Goal: Task Accomplishment & Management: Use online tool/utility

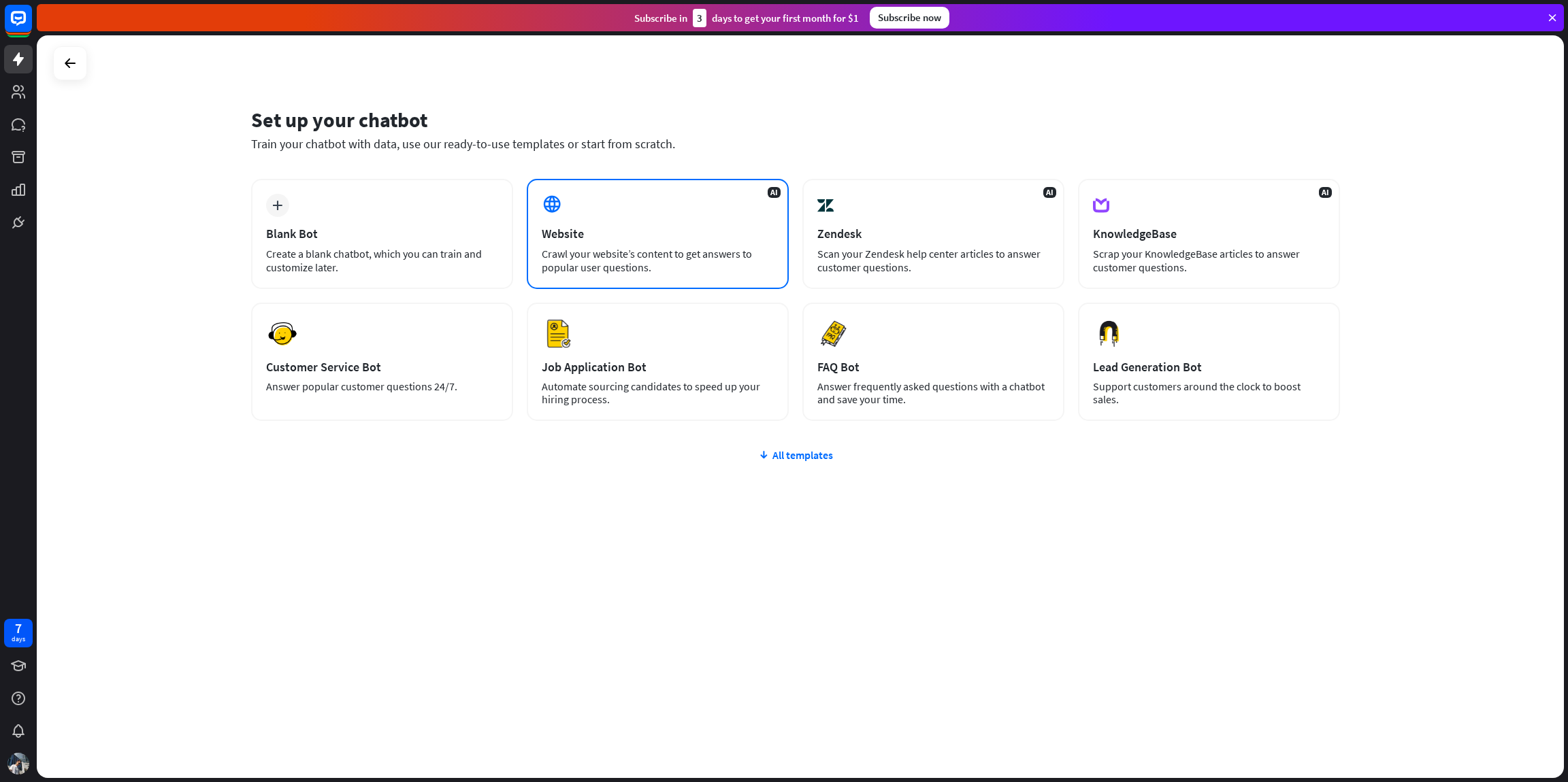
click at [600, 211] on div "AI Website Crawl your website’s content to get answers to popular user question…" at bounding box center [657, 234] width 262 height 110
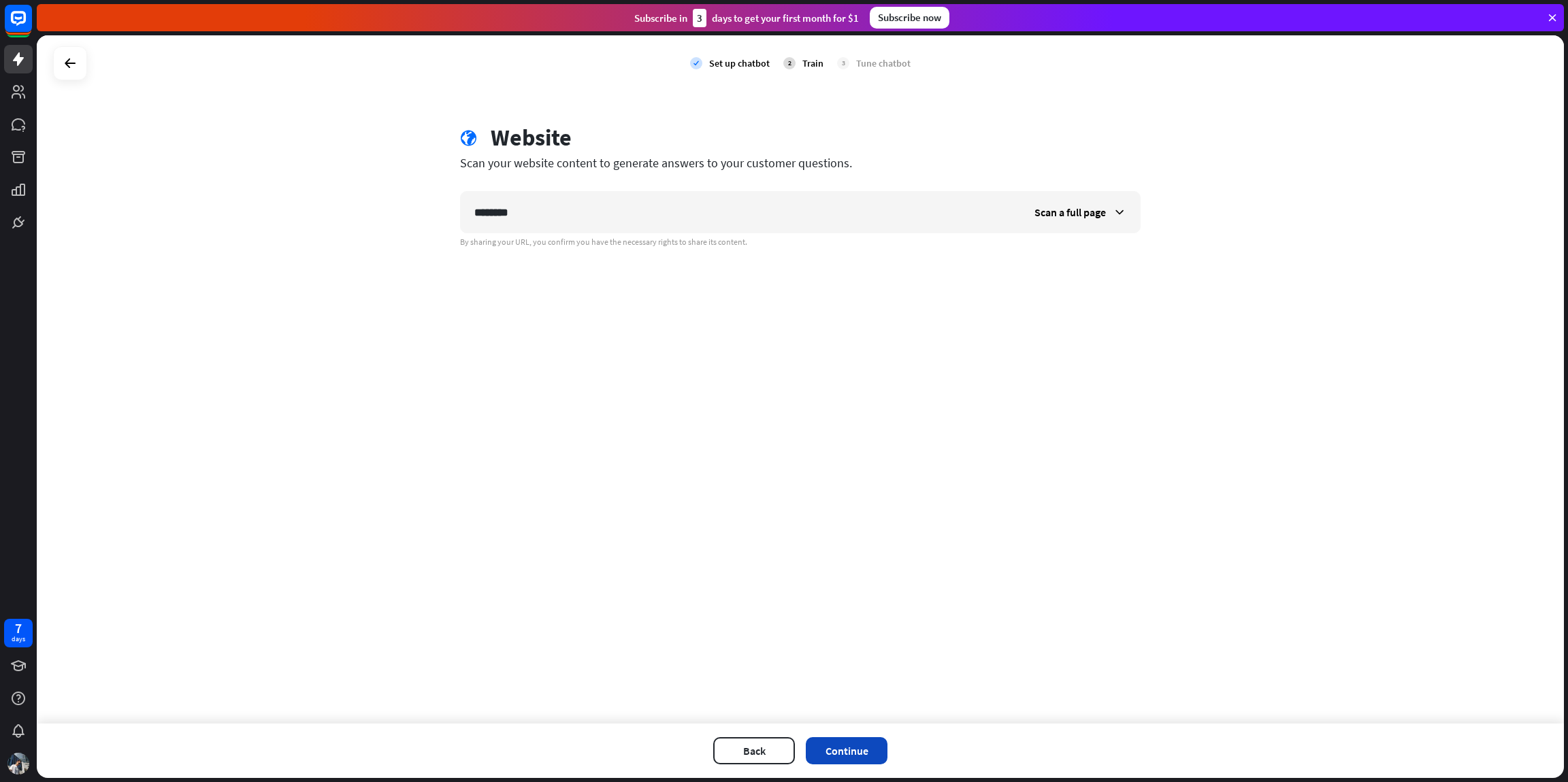
click at [881, 741] on button "Continue" at bounding box center [847, 751] width 82 height 27
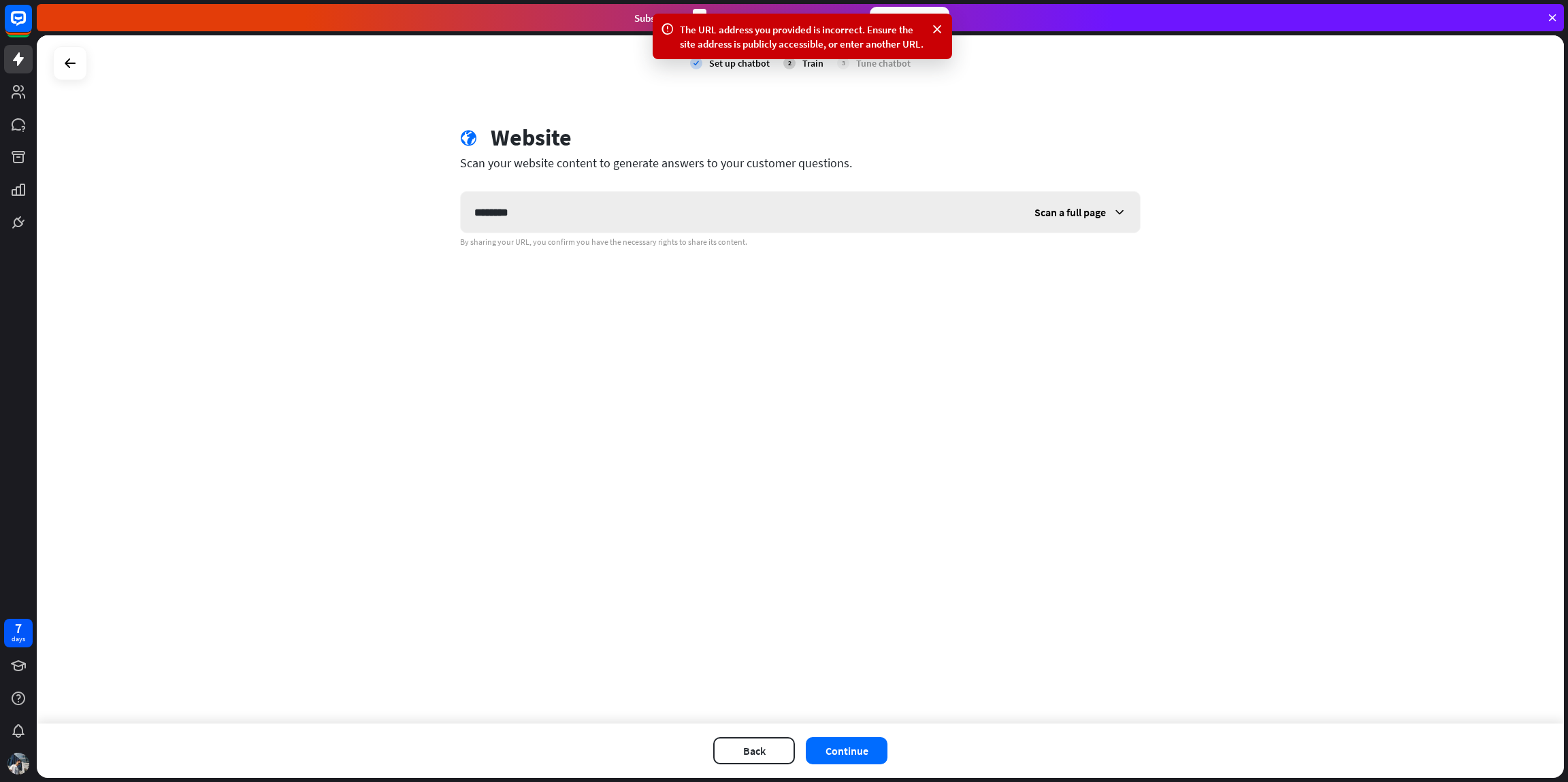
click at [1066, 210] on span "Scan a full page" at bounding box center [1070, 212] width 71 height 14
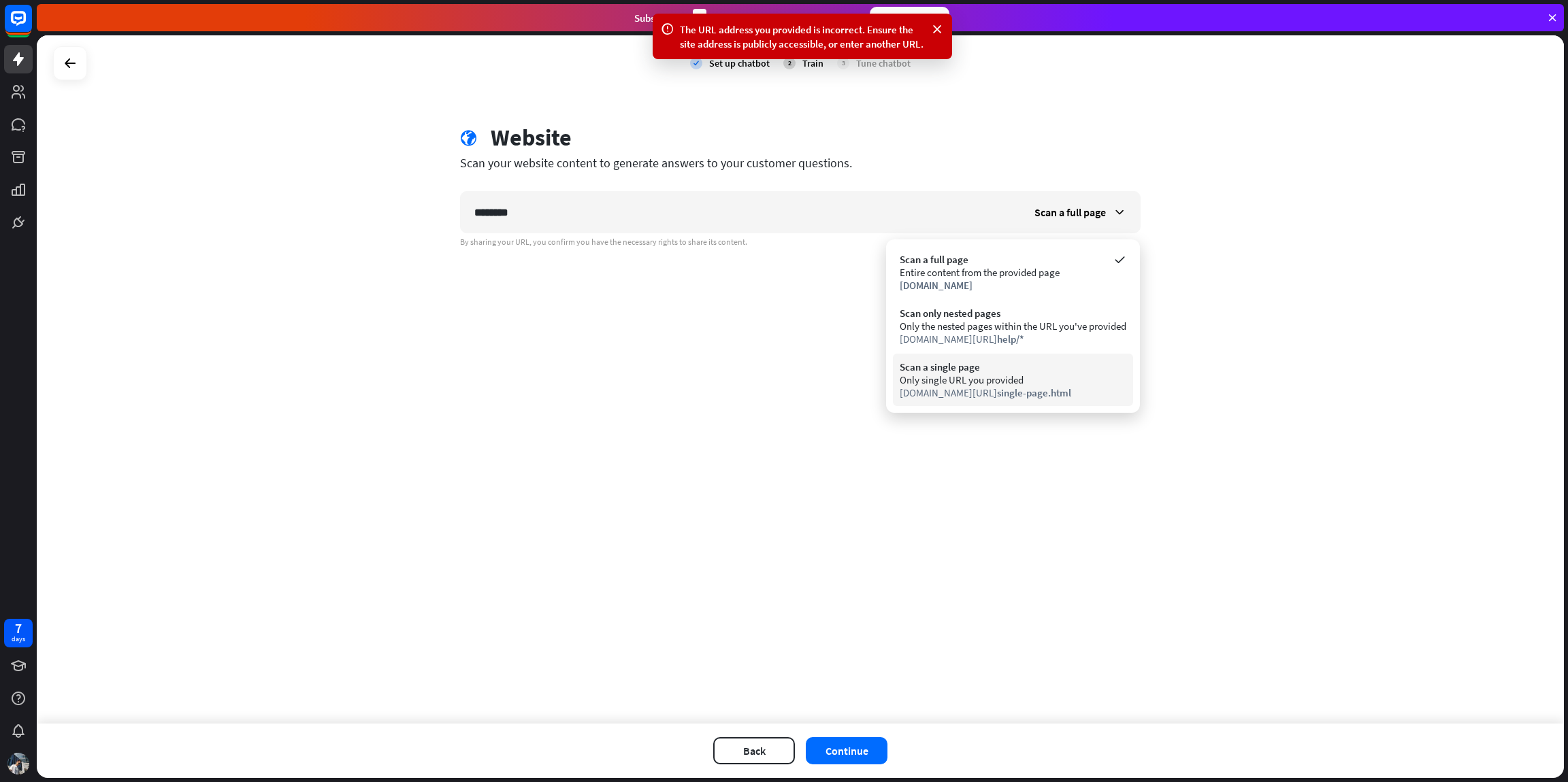
click at [1008, 371] on div "Scan a single page" at bounding box center [1013, 367] width 226 height 13
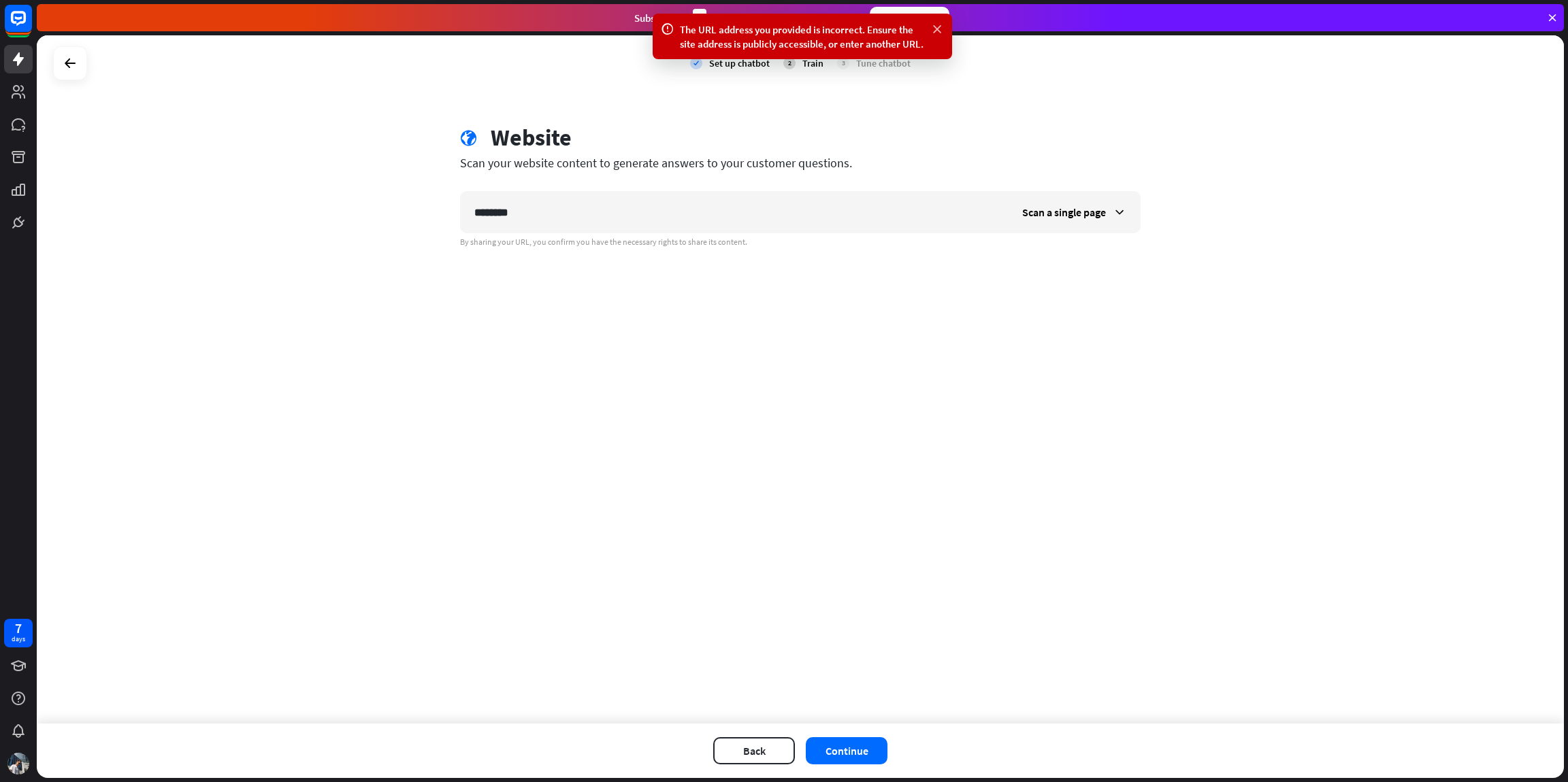
click at [932, 34] on icon at bounding box center [937, 30] width 14 height 14
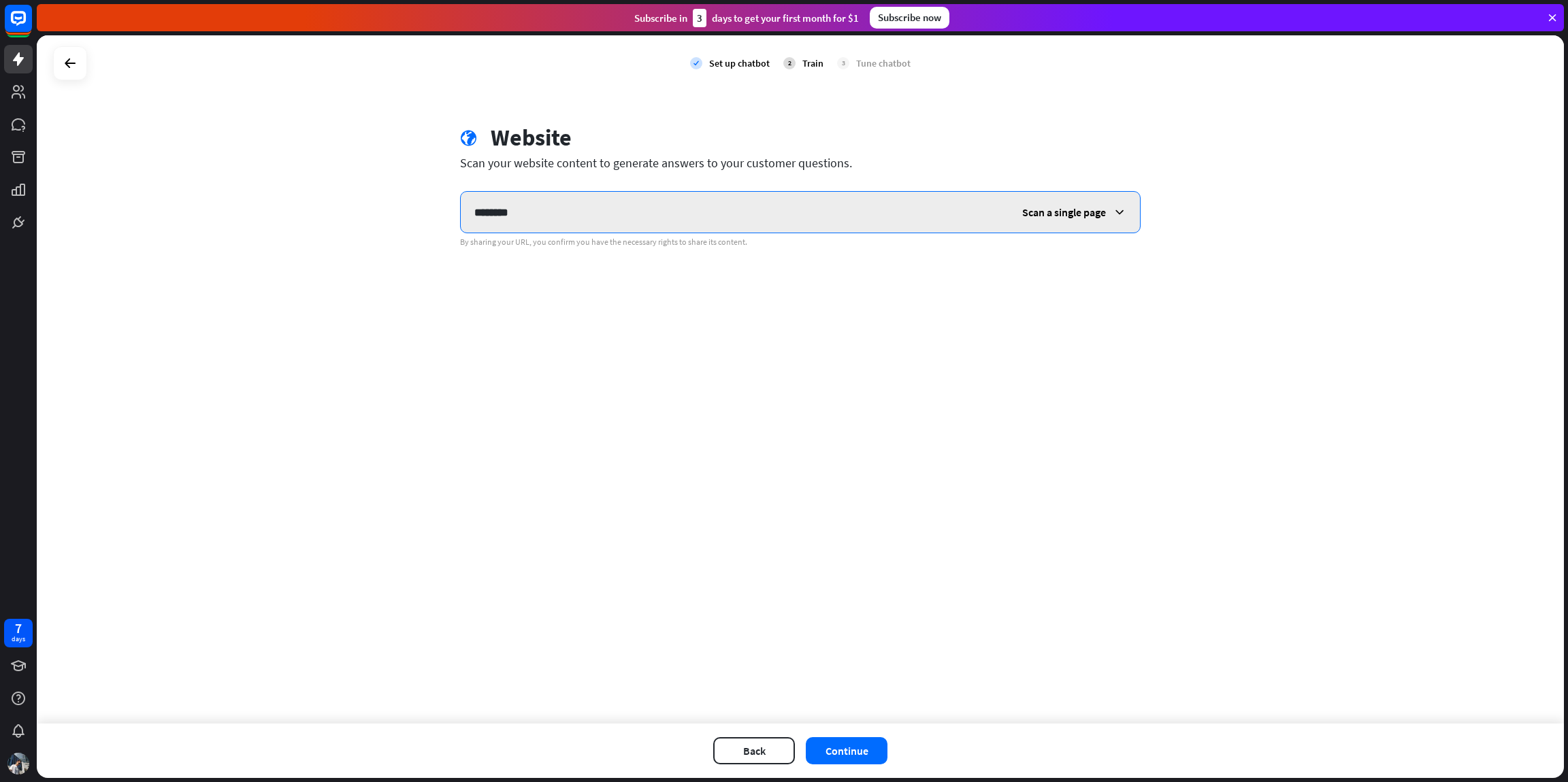
click at [519, 217] on input "********" at bounding box center [734, 212] width 548 height 41
type input "******"
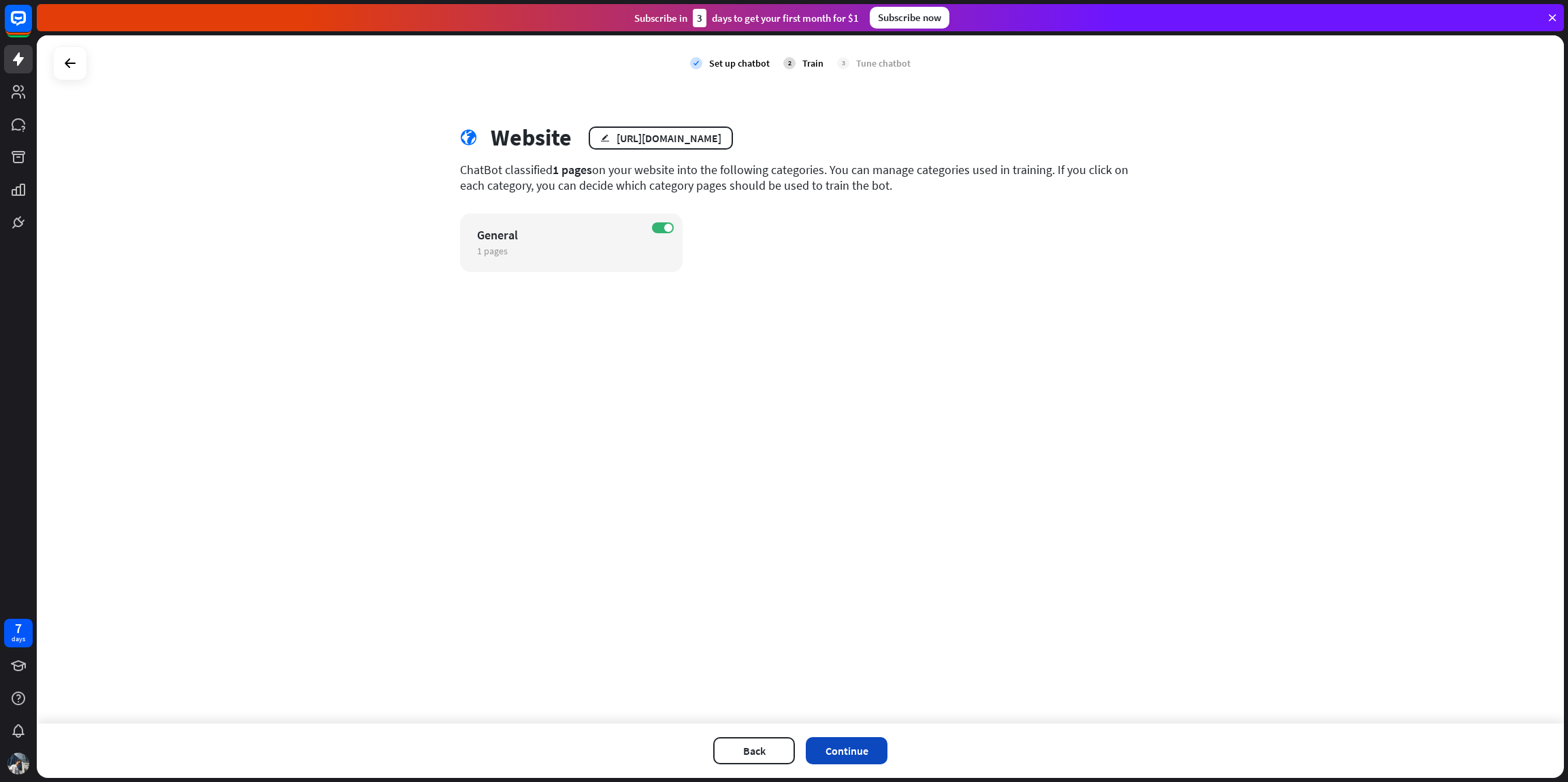
click at [857, 739] on button "Continue" at bounding box center [847, 751] width 82 height 27
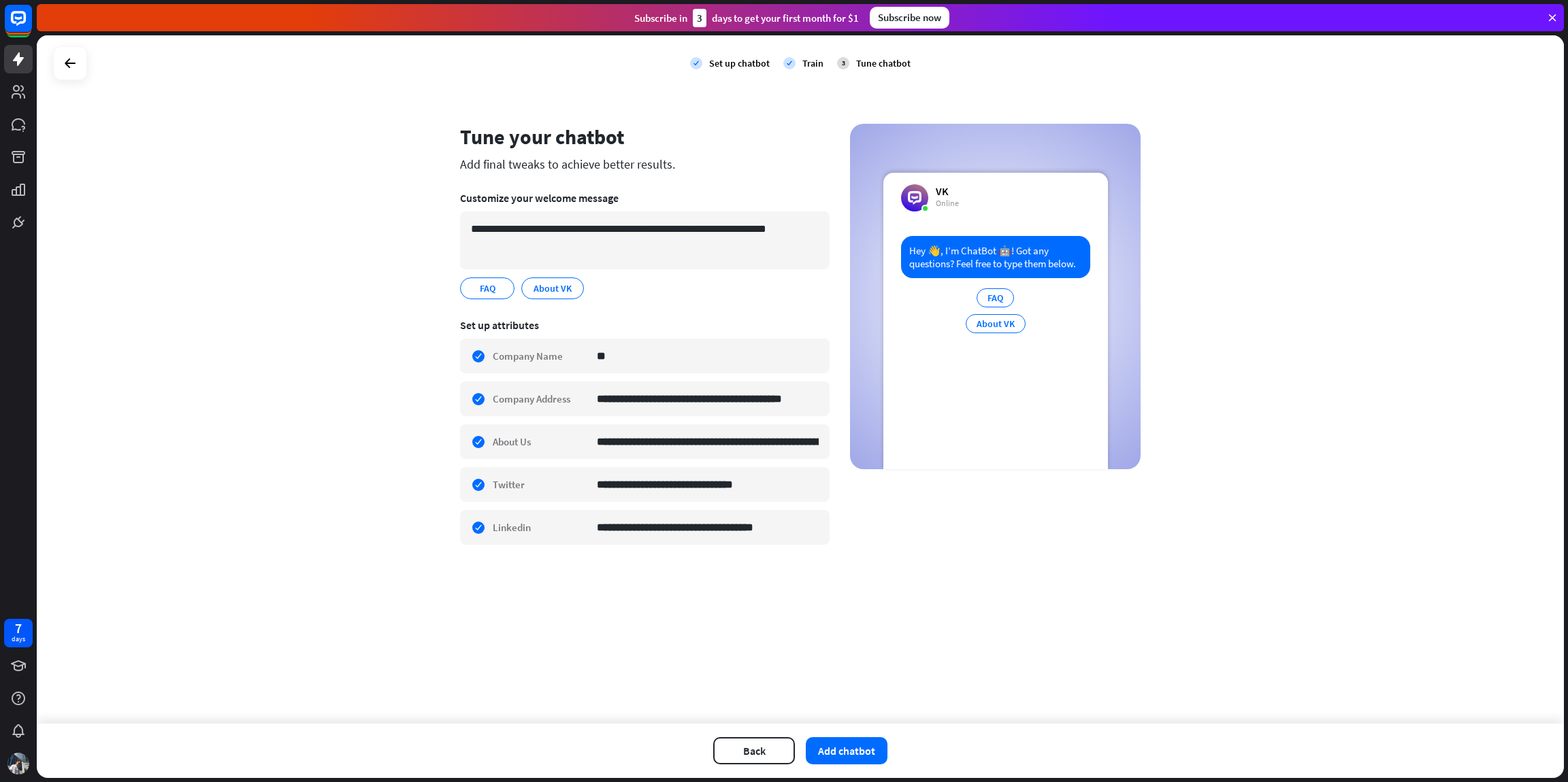
click at [857, 739] on button "Add chatbot" at bounding box center [847, 751] width 82 height 27
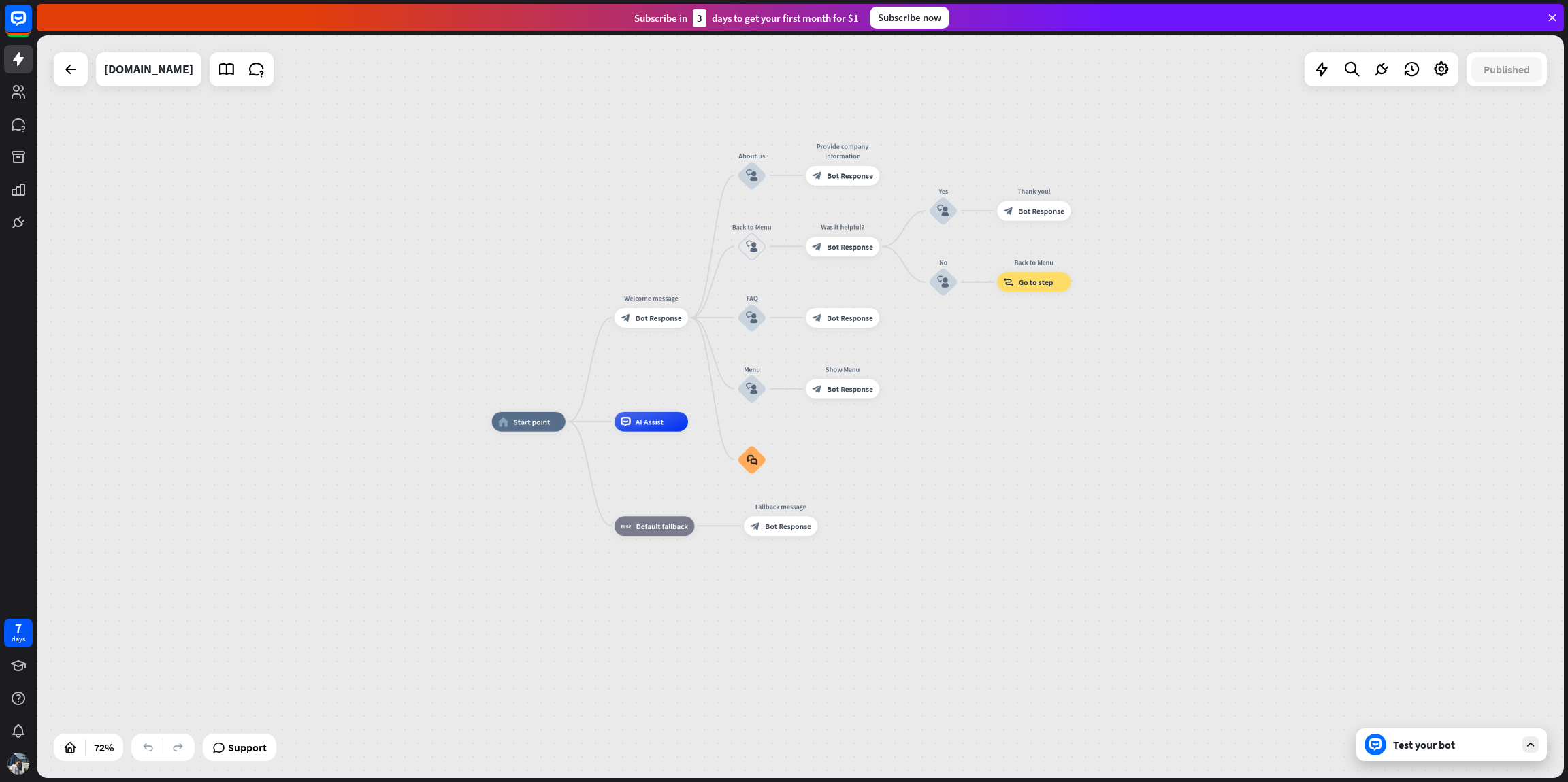
click at [1540, 752] on div "Test your bot" at bounding box center [1451, 745] width 191 height 33
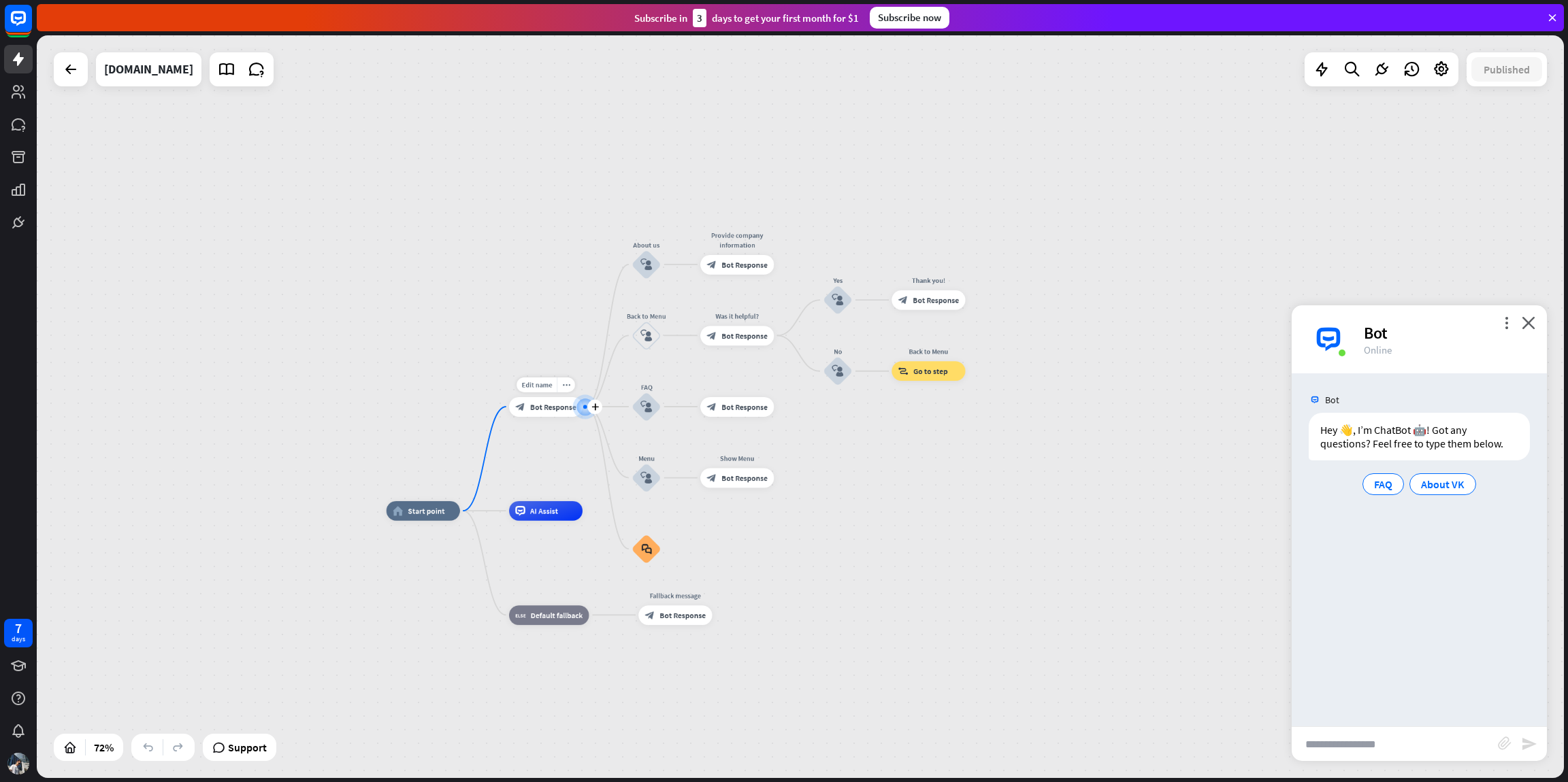
click at [552, 409] on span "Bot Response" at bounding box center [553, 406] width 46 height 10
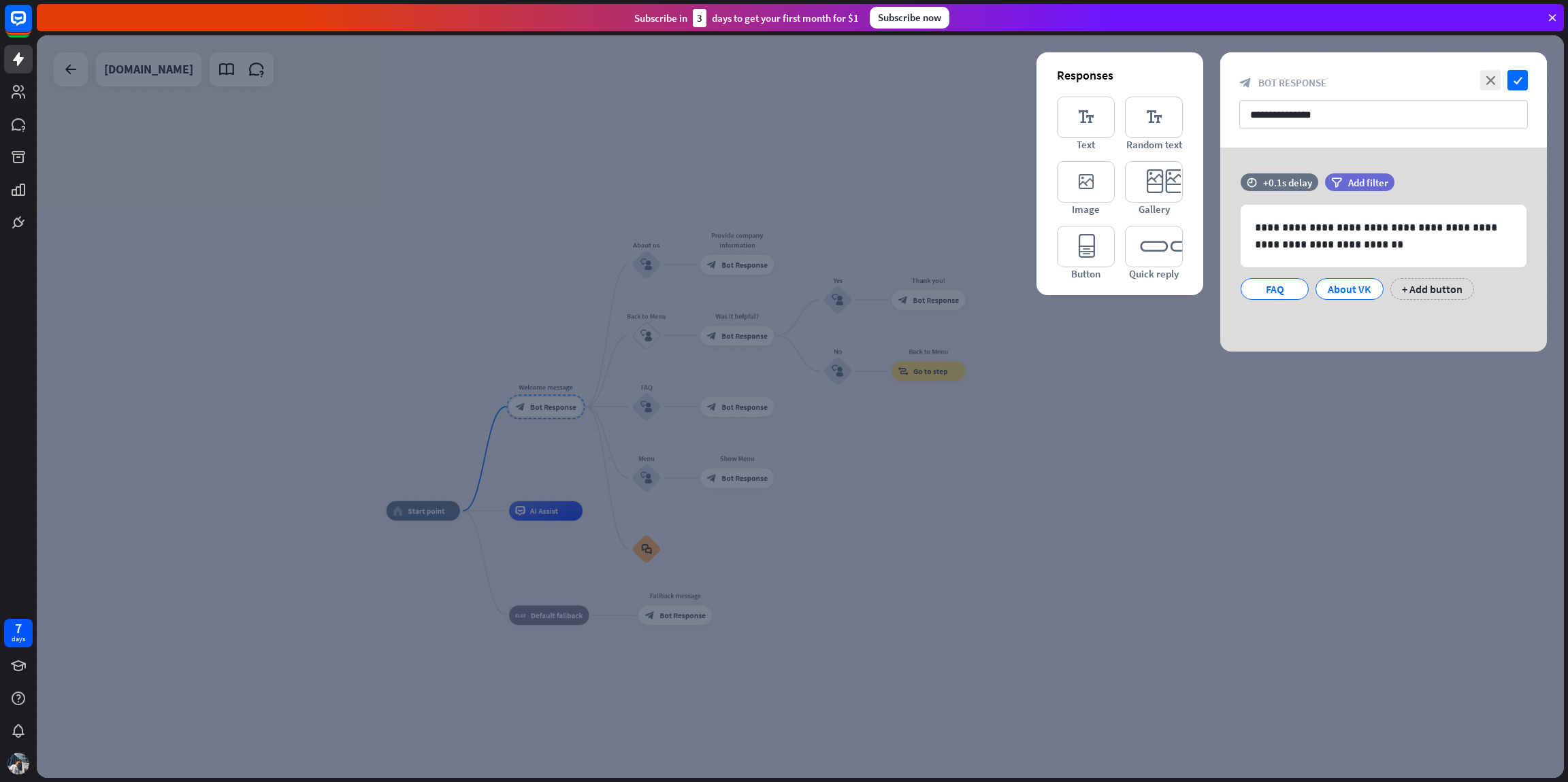
click at [957, 518] on div at bounding box center [800, 407] width 1527 height 743
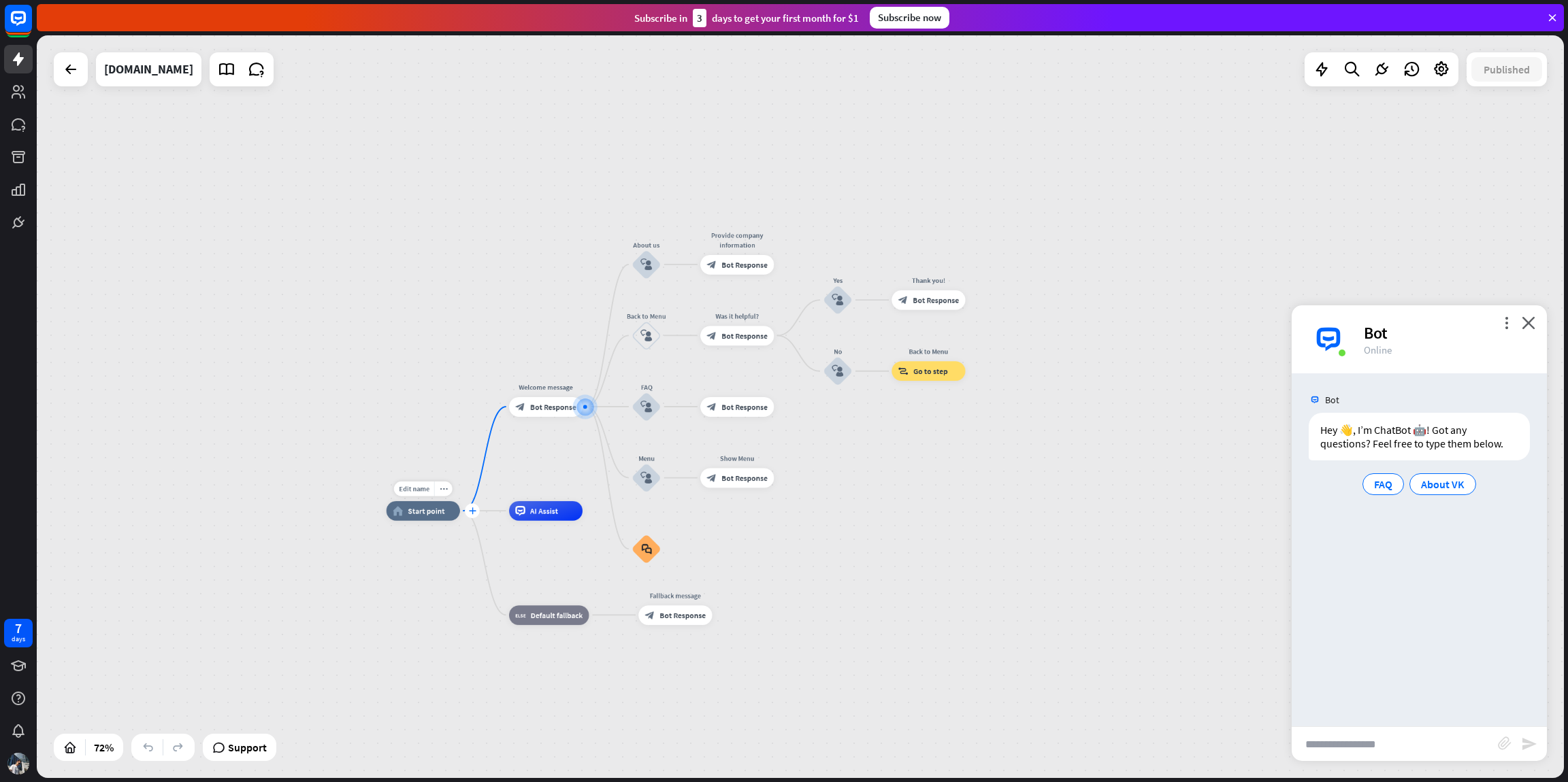
click at [474, 512] on icon "plus" at bounding box center [472, 511] width 8 height 7
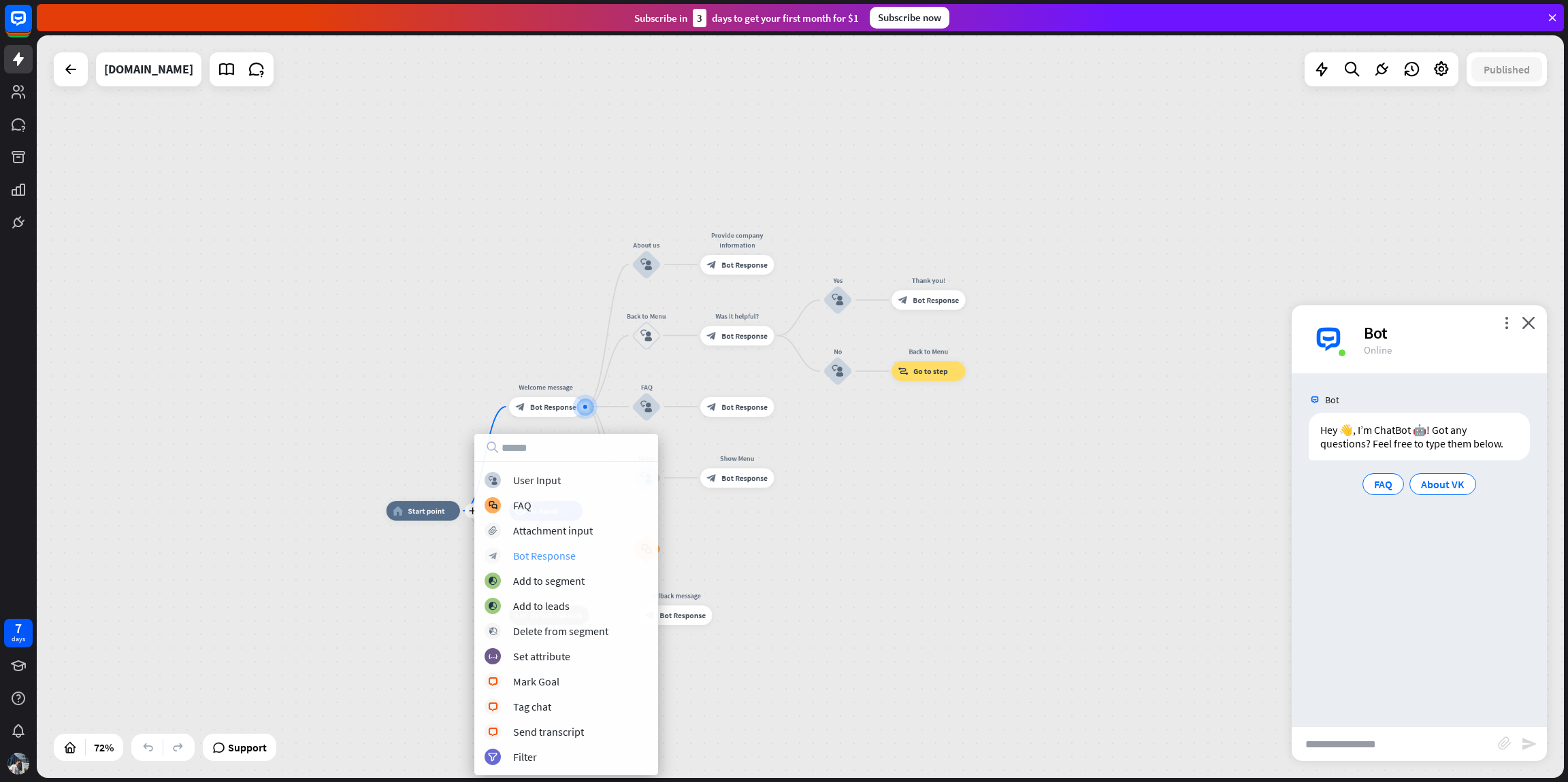
click at [553, 556] on div "Bot Response" at bounding box center [545, 556] width 63 height 14
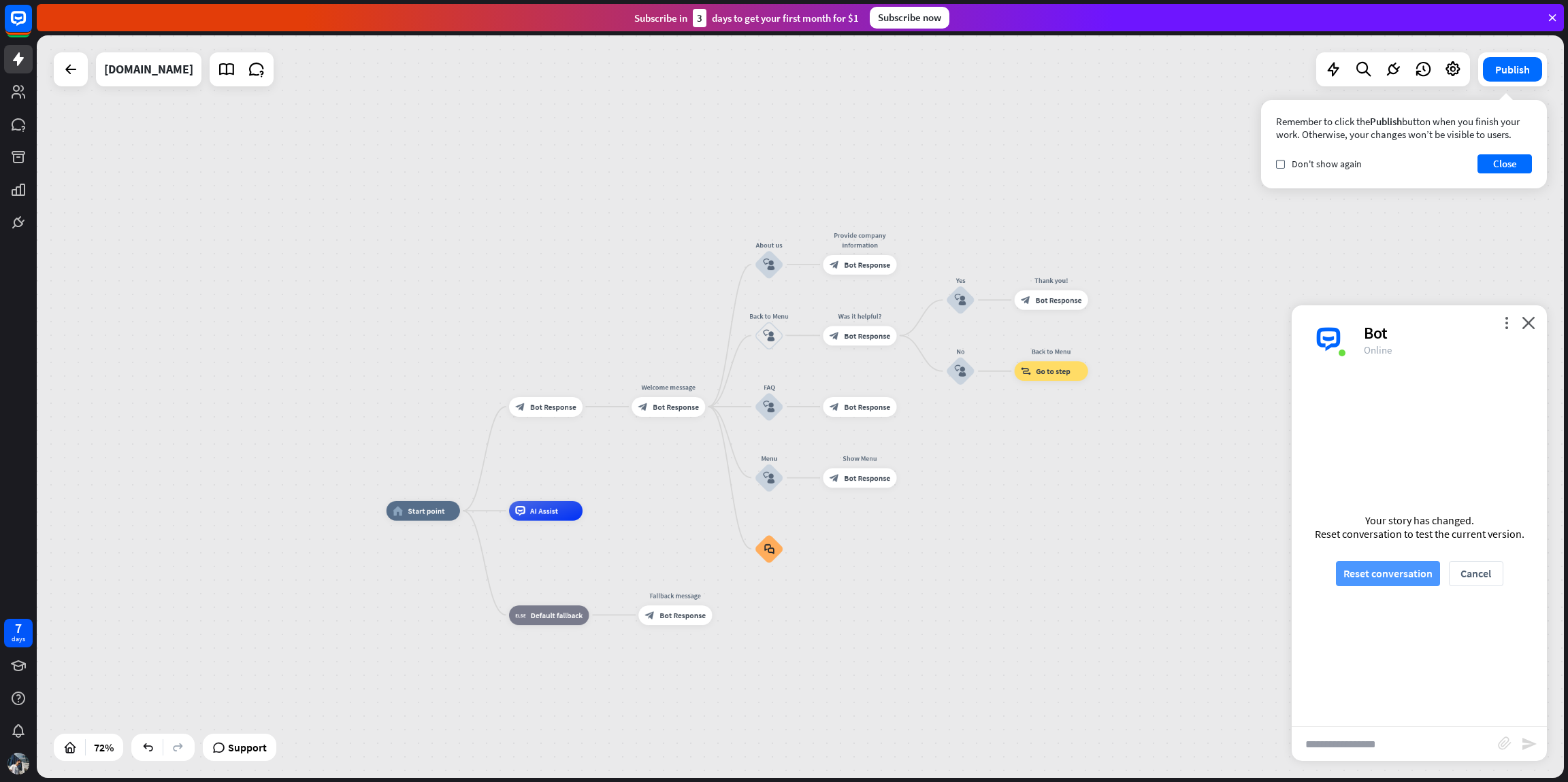
click at [1369, 566] on button "Reset conversation" at bounding box center [1388, 573] width 104 height 25
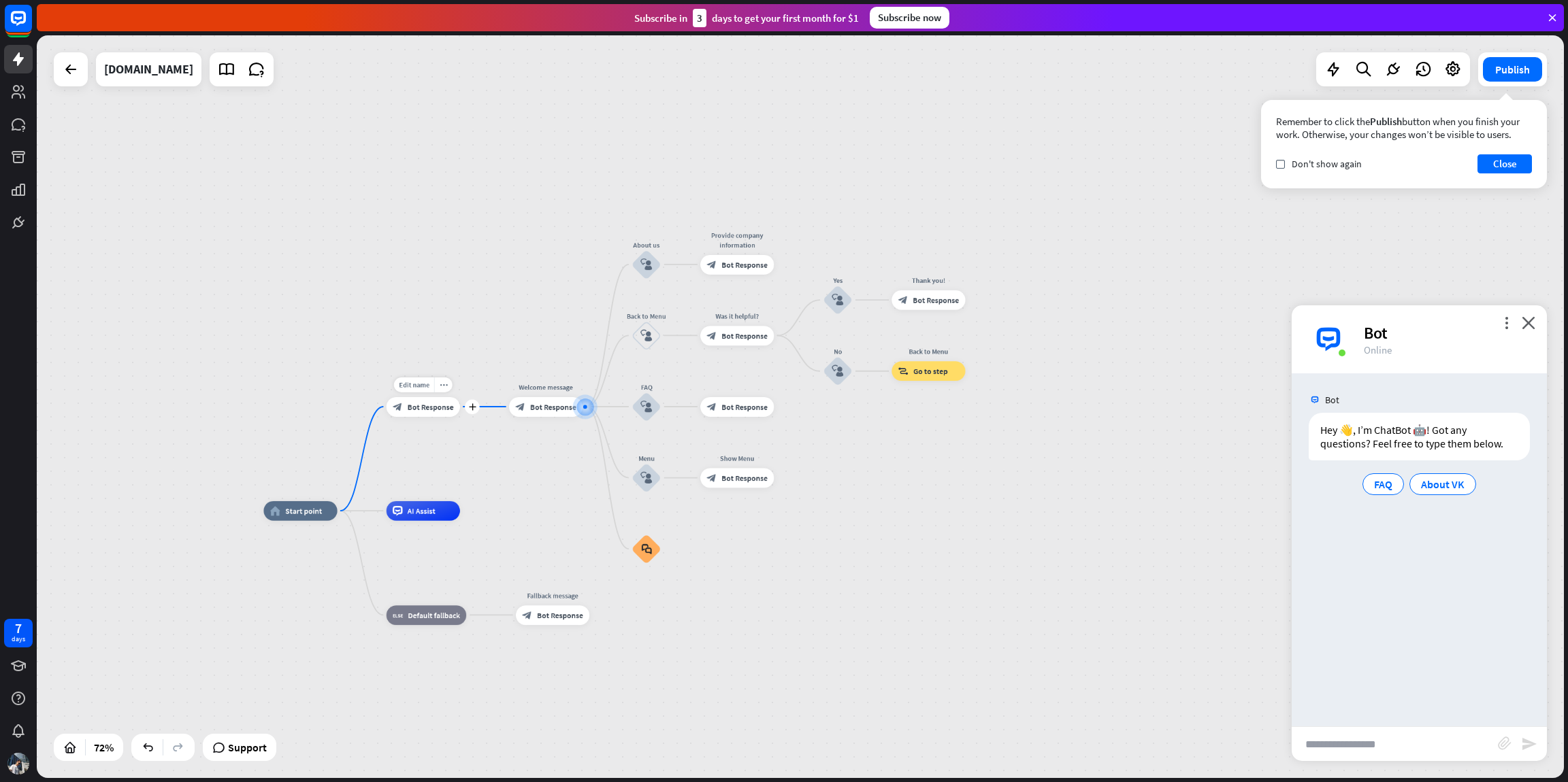
click at [415, 414] on div "block_bot_response Bot Response" at bounding box center [423, 407] width 73 height 20
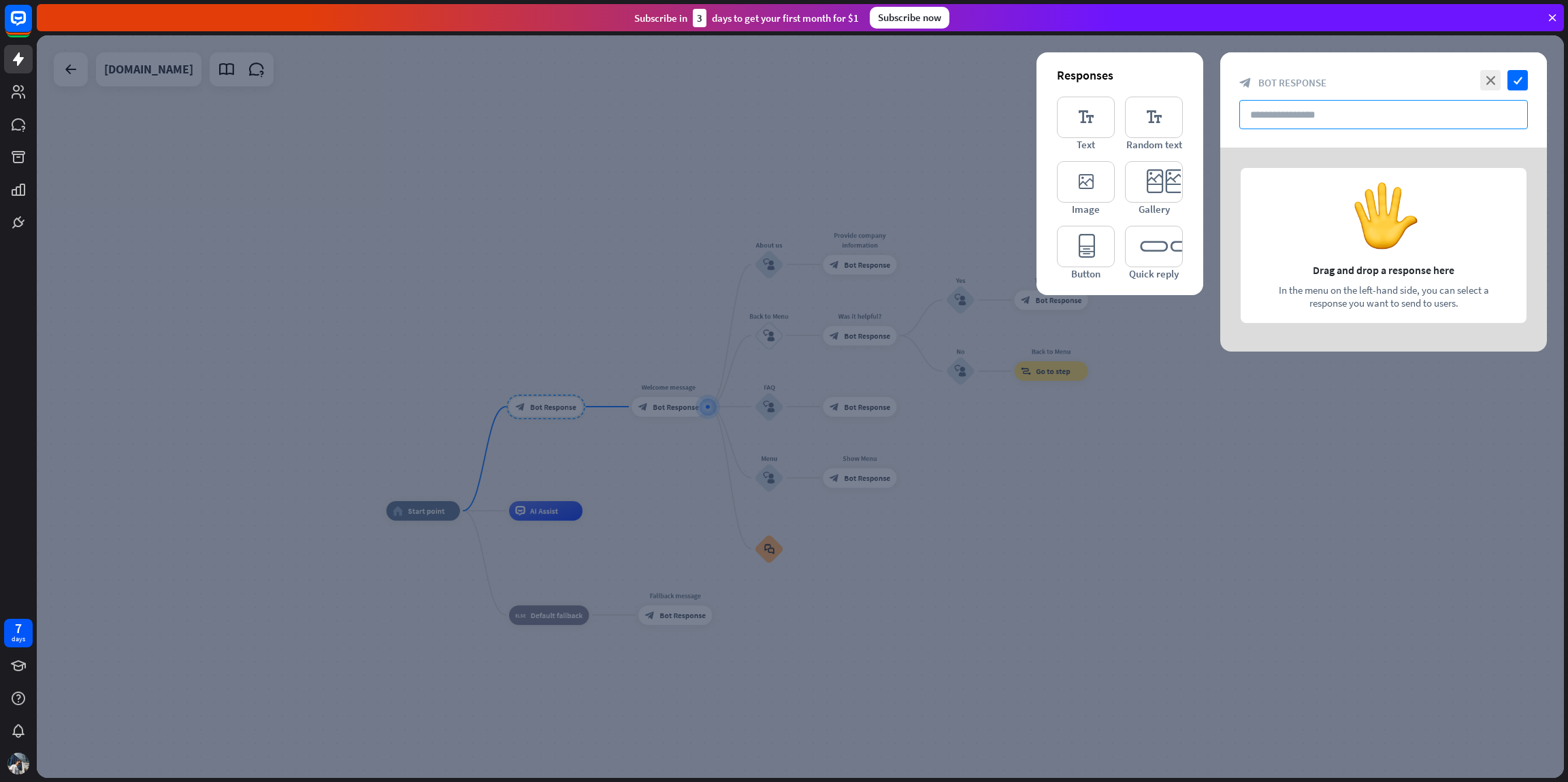
click at [1293, 116] on input "text" at bounding box center [1384, 115] width 289 height 30
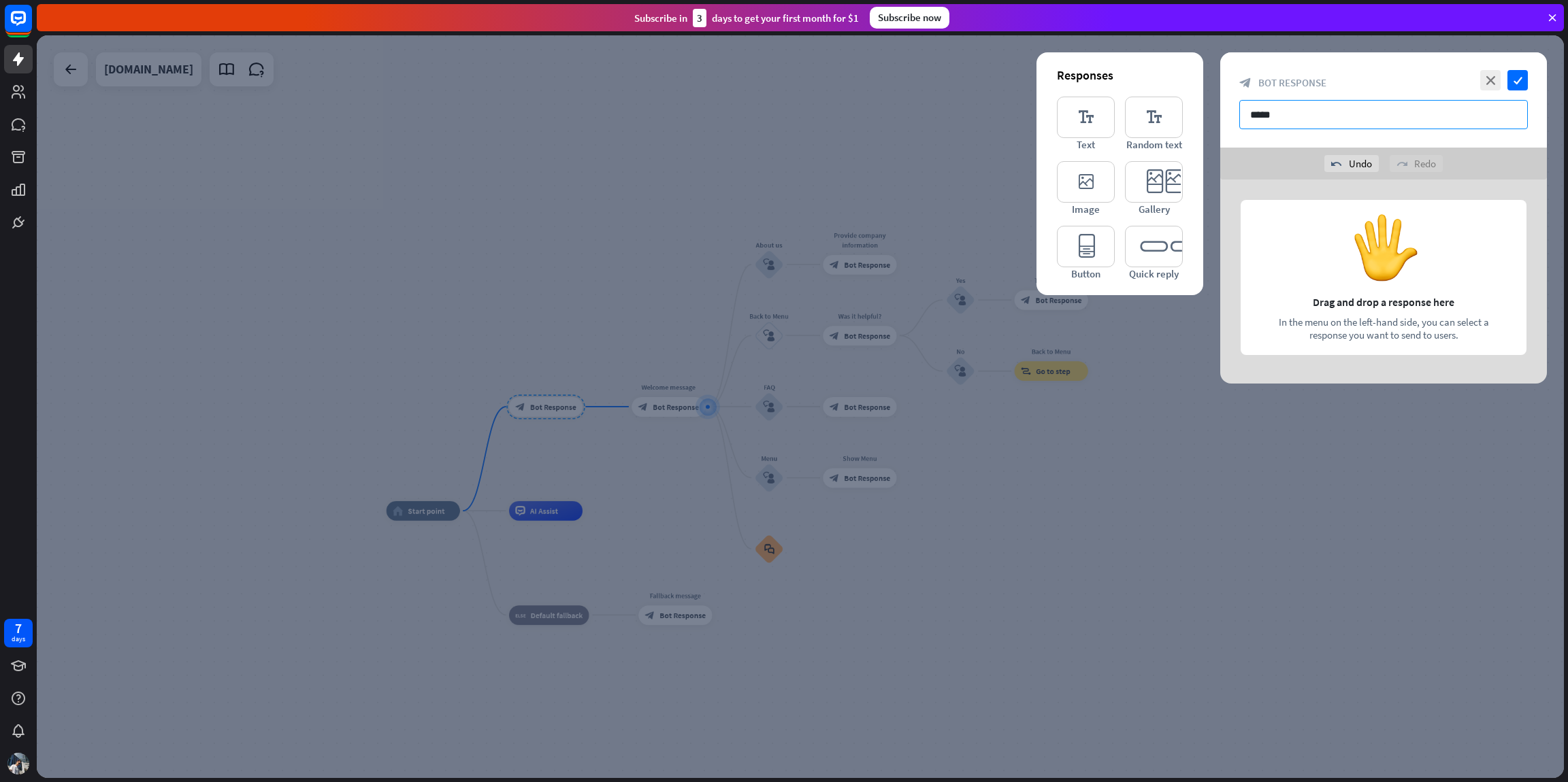
type input "*****"
click at [1516, 79] on icon "check" at bounding box center [1517, 80] width 20 height 20
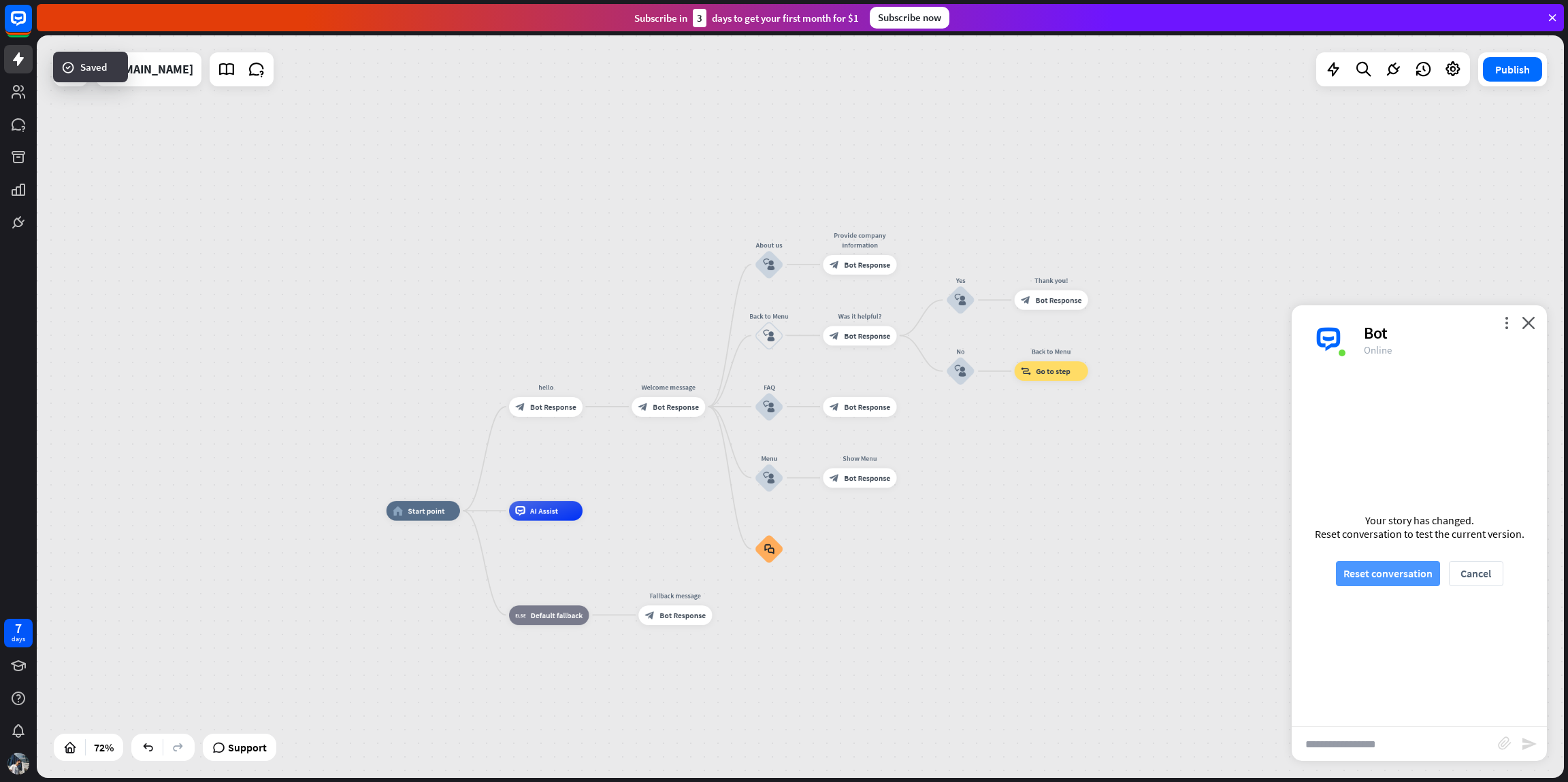
click at [1382, 576] on button "Reset conversation" at bounding box center [1388, 573] width 104 height 25
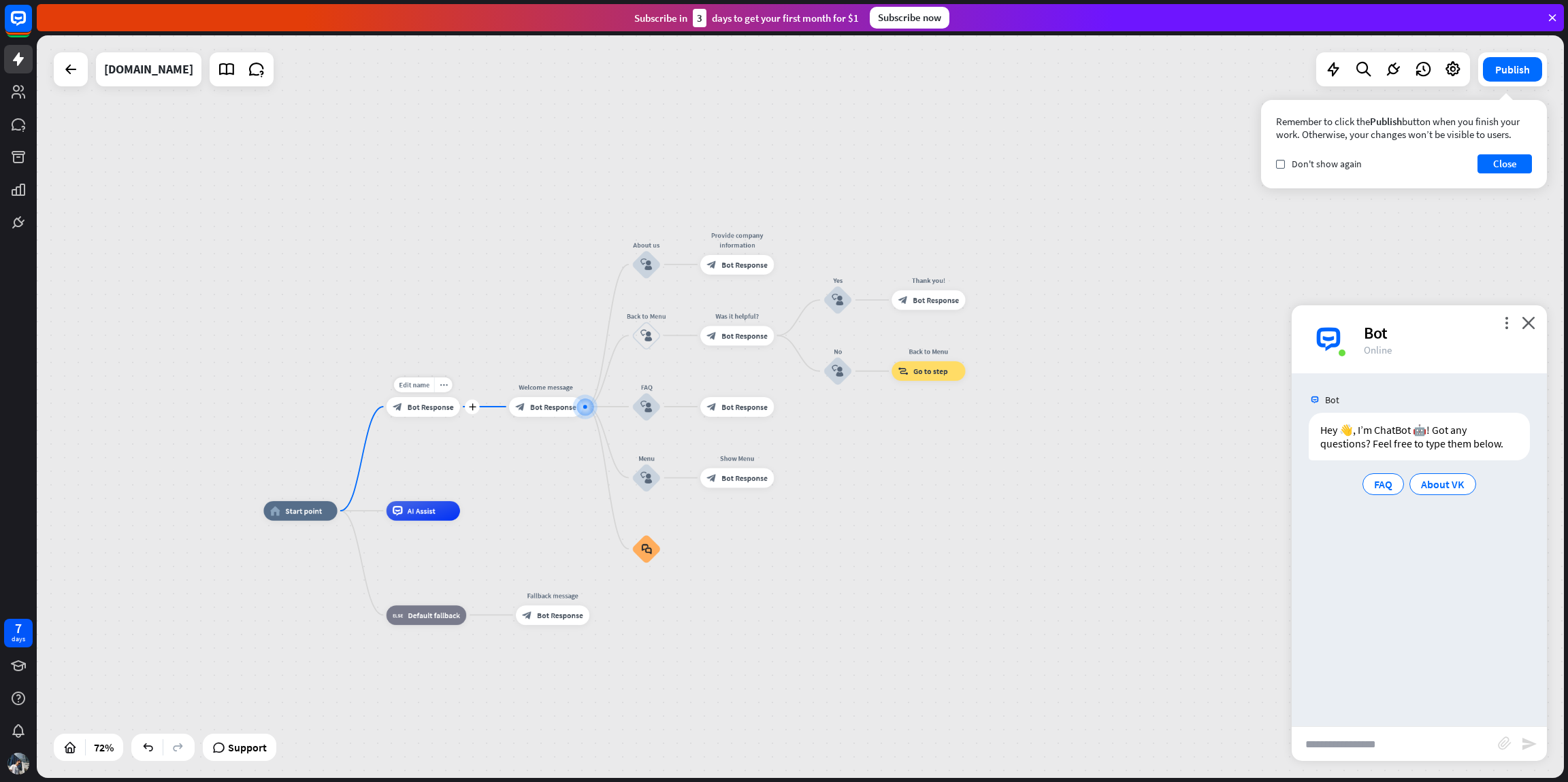
click at [421, 413] on div "block_bot_response Bot Response" at bounding box center [423, 407] width 73 height 20
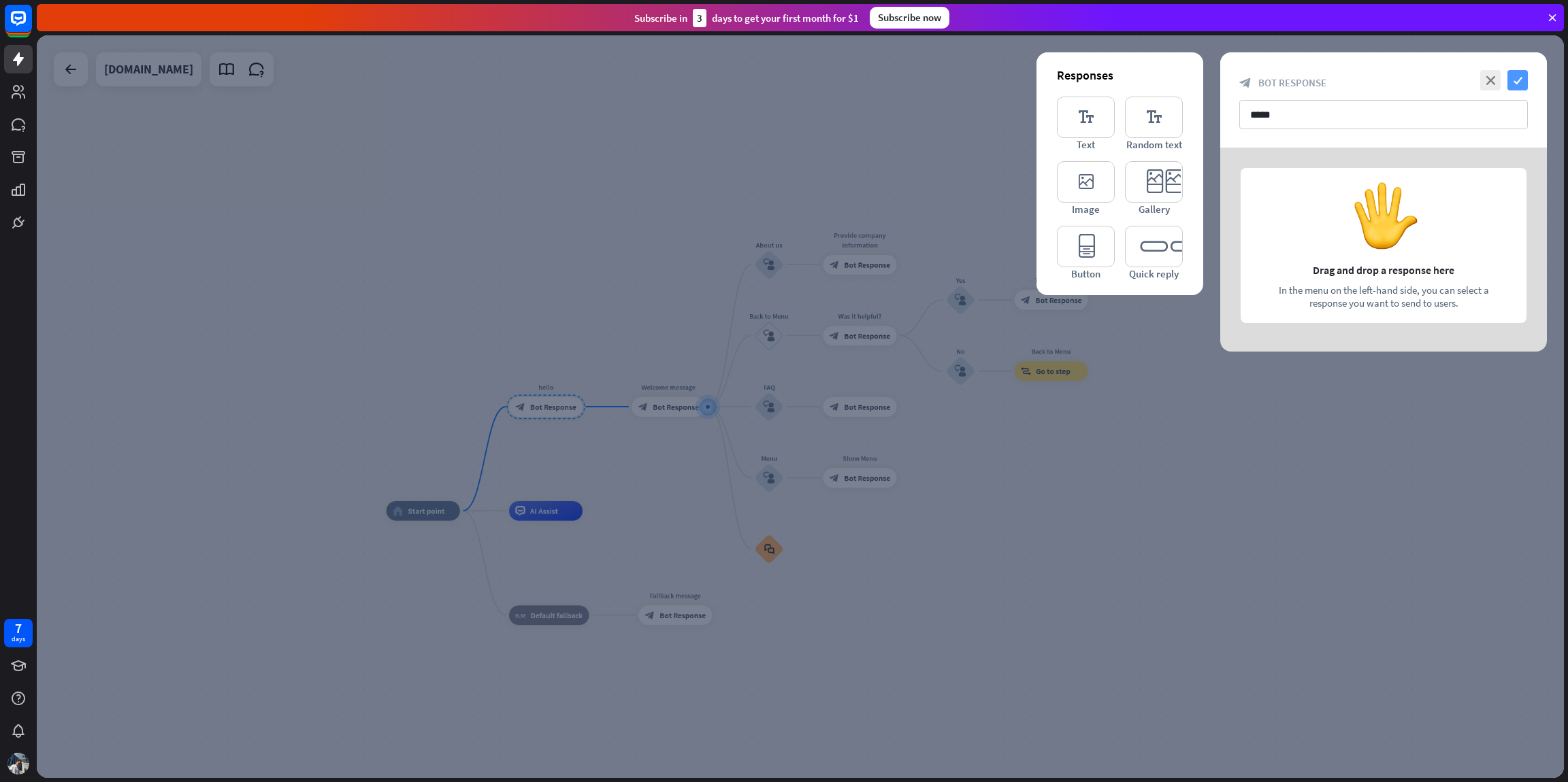
click at [1519, 81] on icon "check" at bounding box center [1517, 80] width 20 height 20
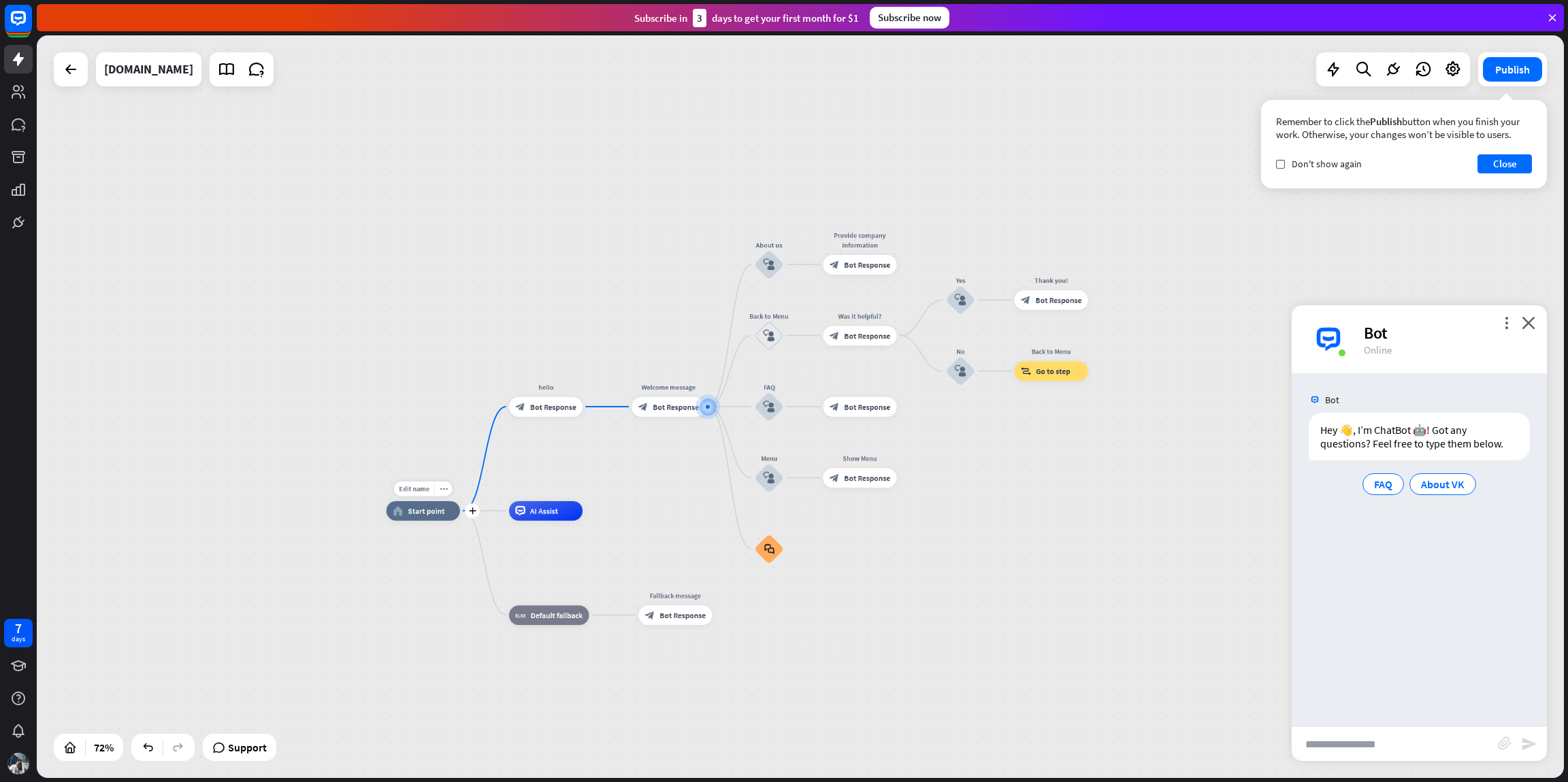
click at [432, 507] on span "Start point" at bounding box center [426, 511] width 37 height 10
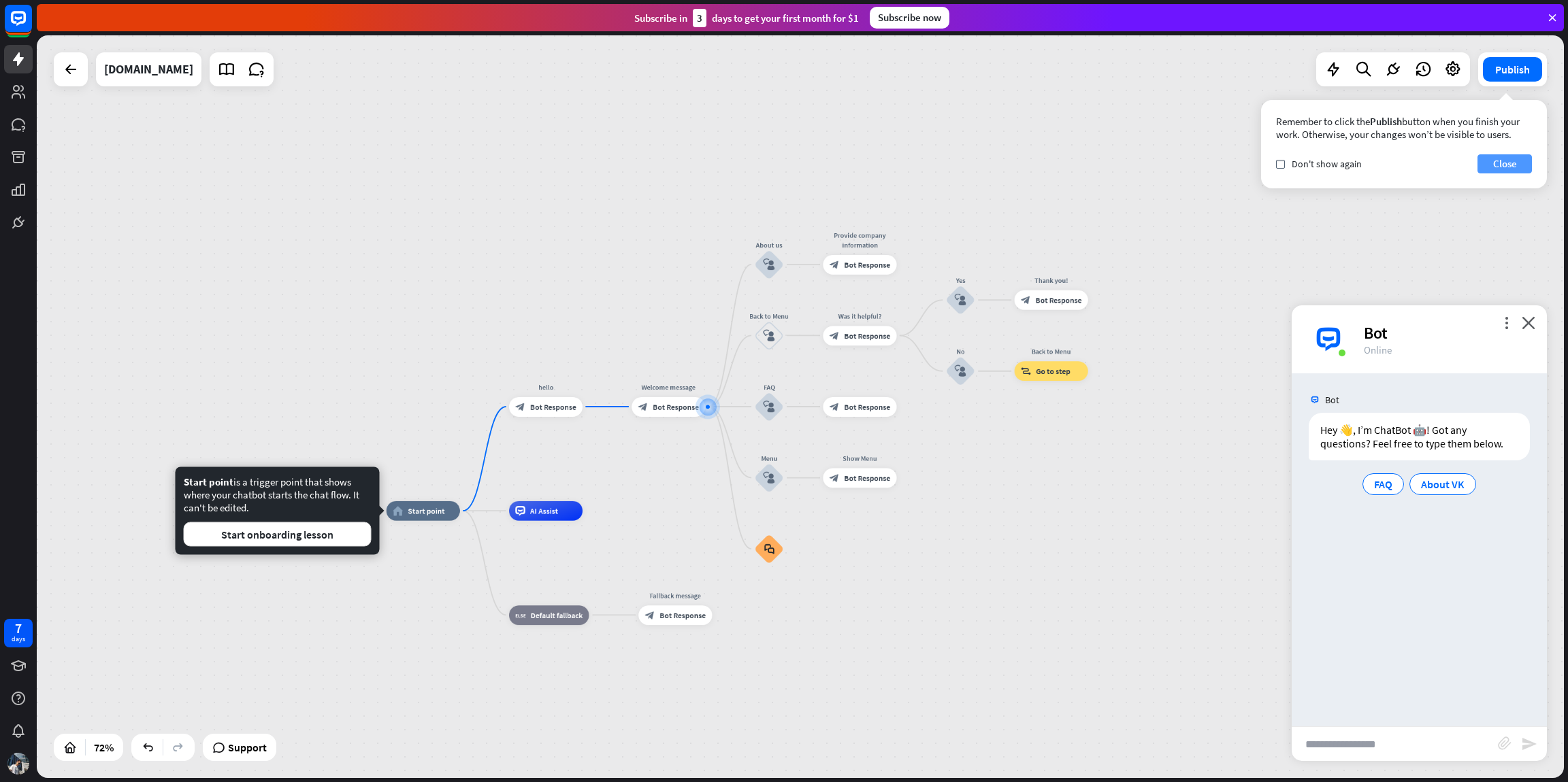
click at [1497, 161] on button "Close" at bounding box center [1504, 164] width 55 height 19
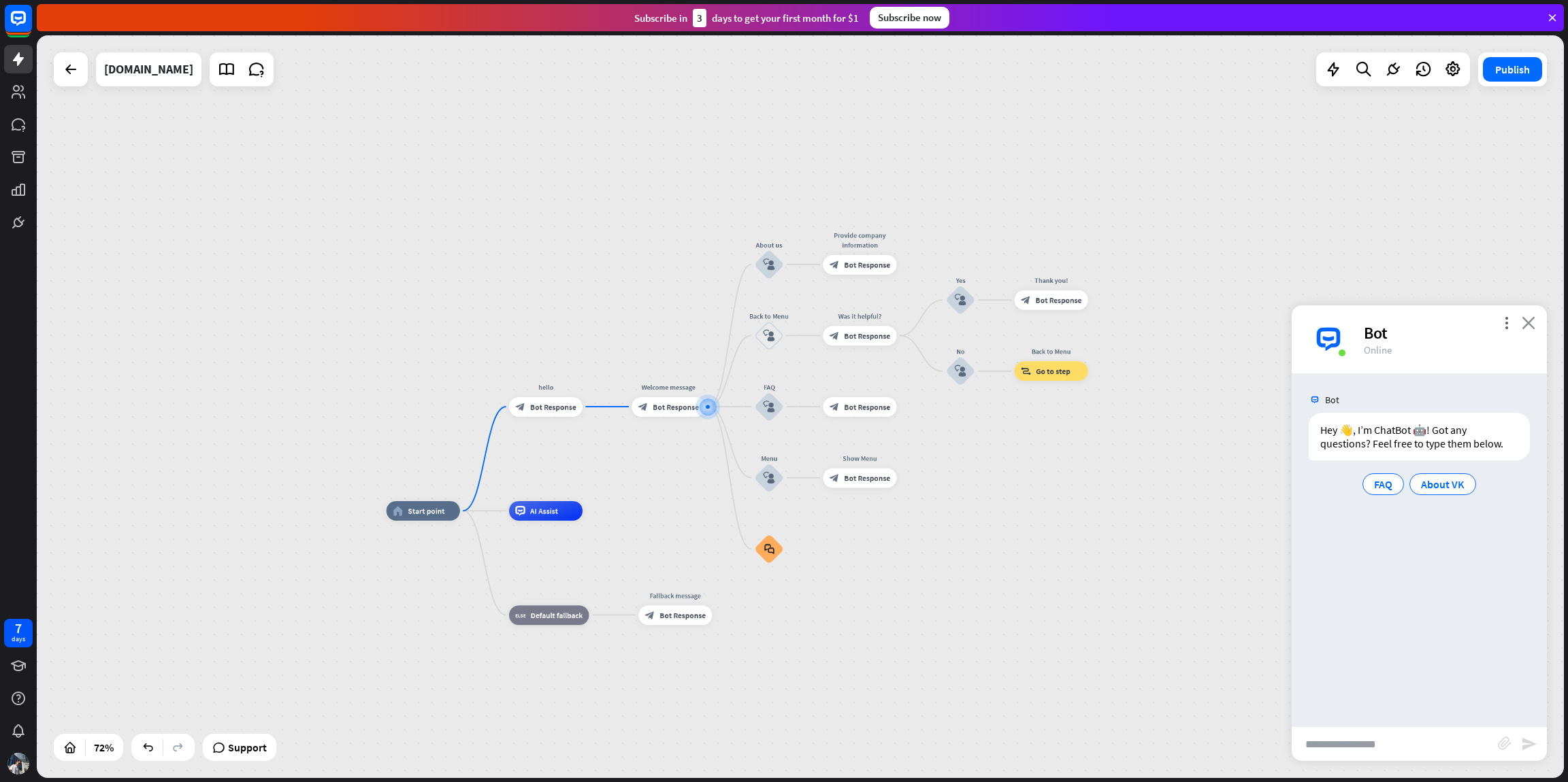
click at [1529, 323] on icon "close" at bounding box center [1529, 323] width 14 height 13
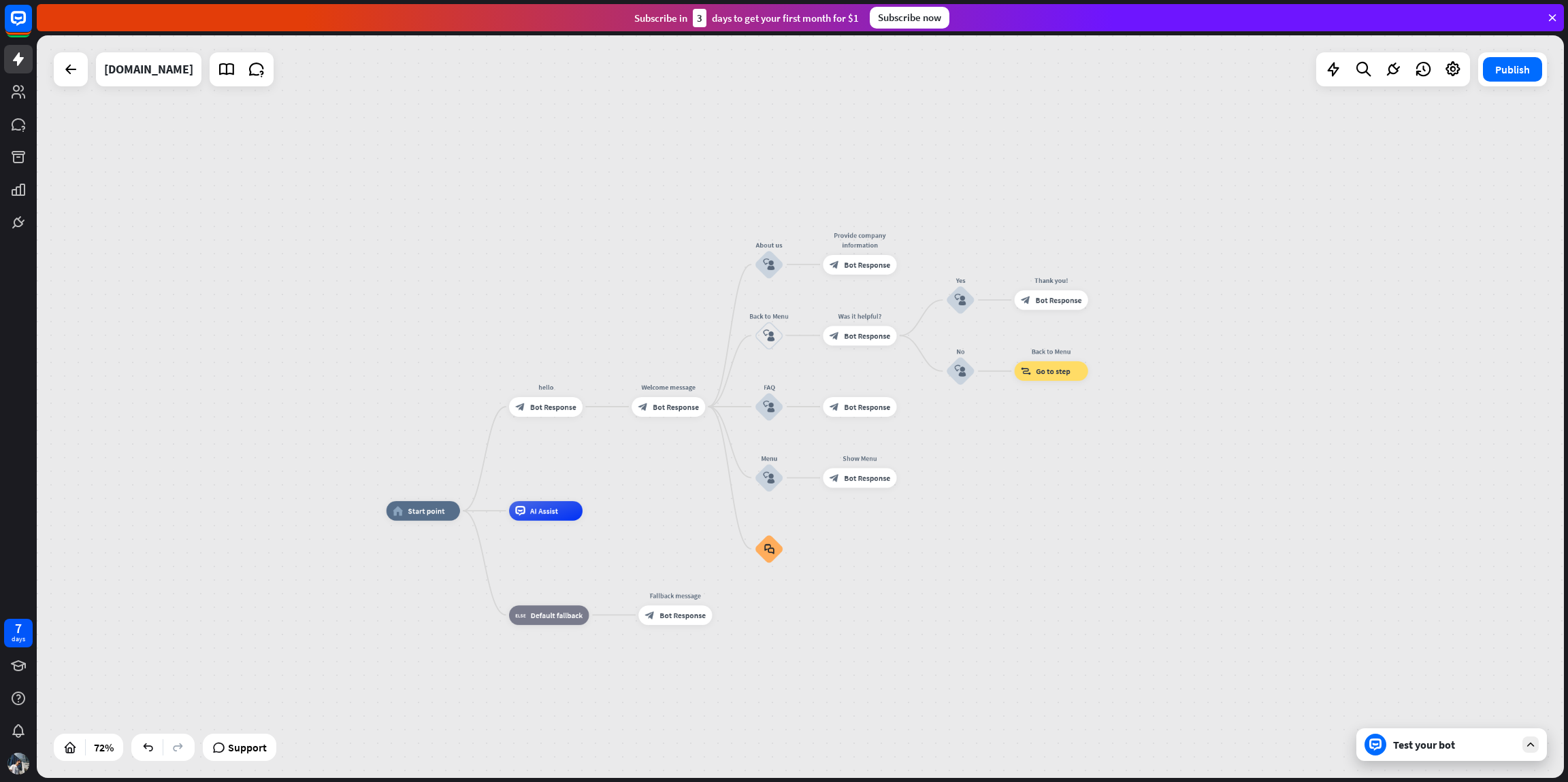
click at [1480, 739] on div "Test your bot" at bounding box center [1454, 745] width 123 height 14
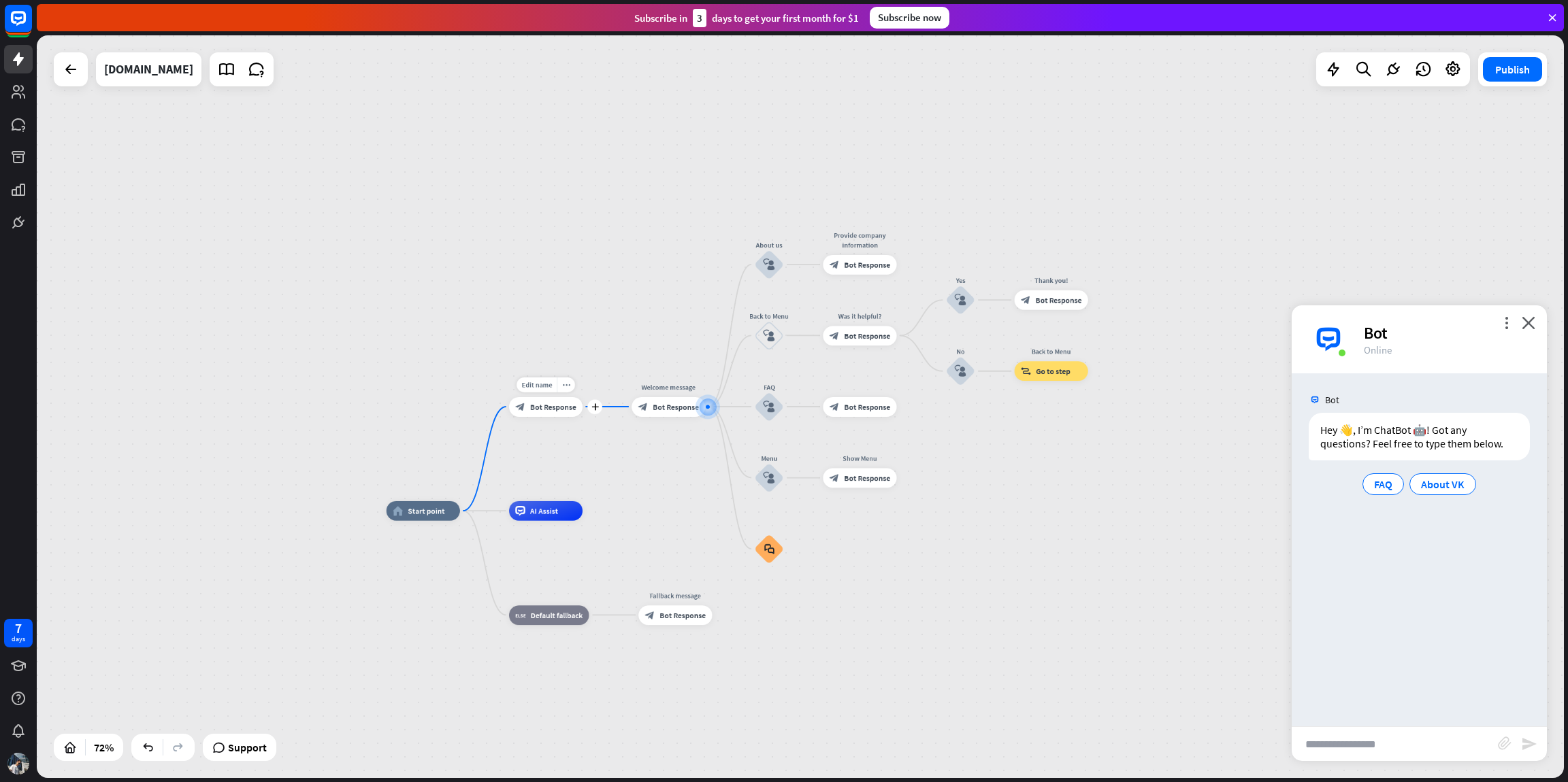
click at [545, 411] on span "Bot Response" at bounding box center [553, 406] width 46 height 10
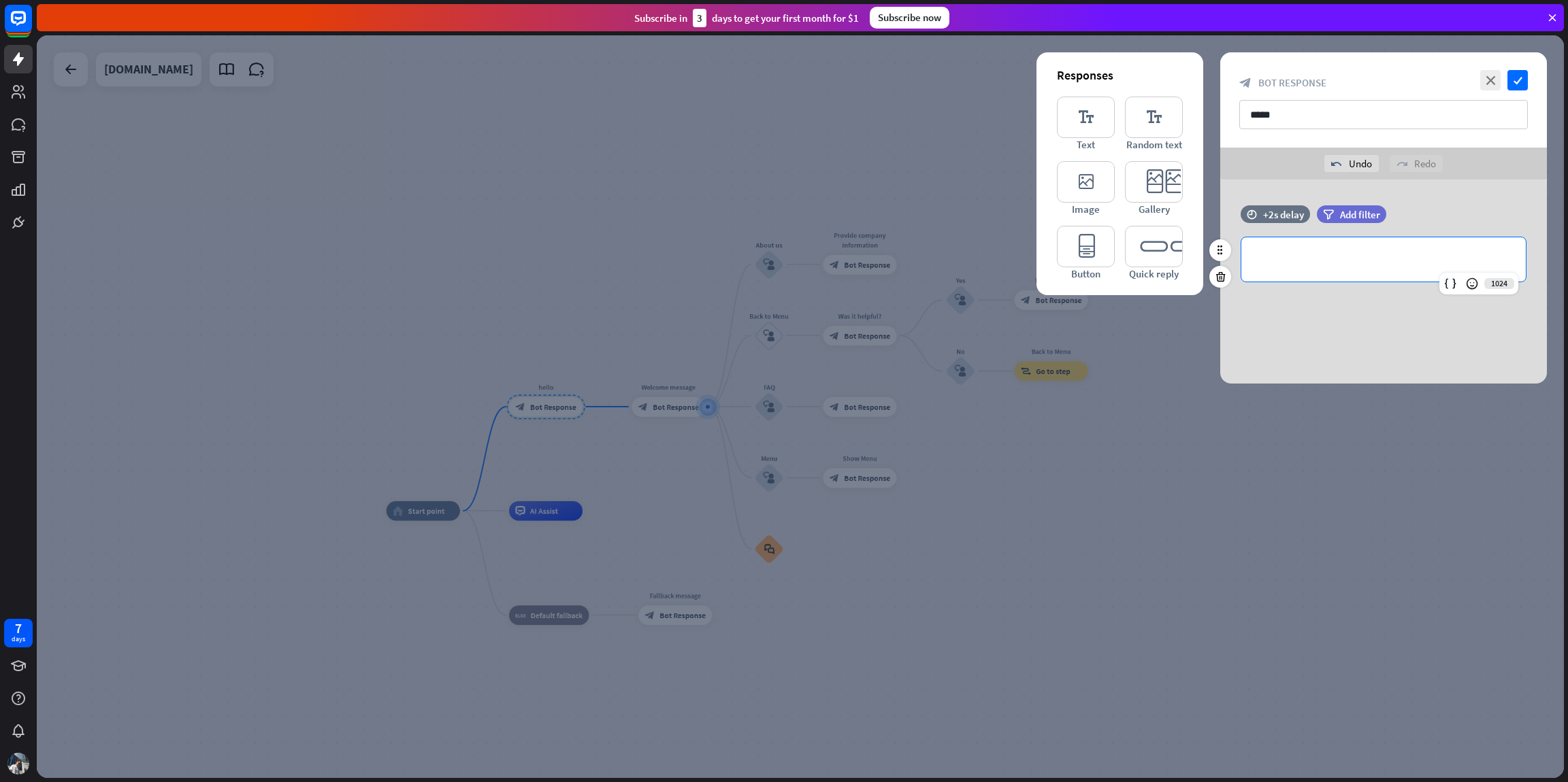
click at [1326, 271] on div "**********" at bounding box center [1384, 259] width 285 height 44
click at [1513, 76] on icon "check" at bounding box center [1517, 80] width 20 height 20
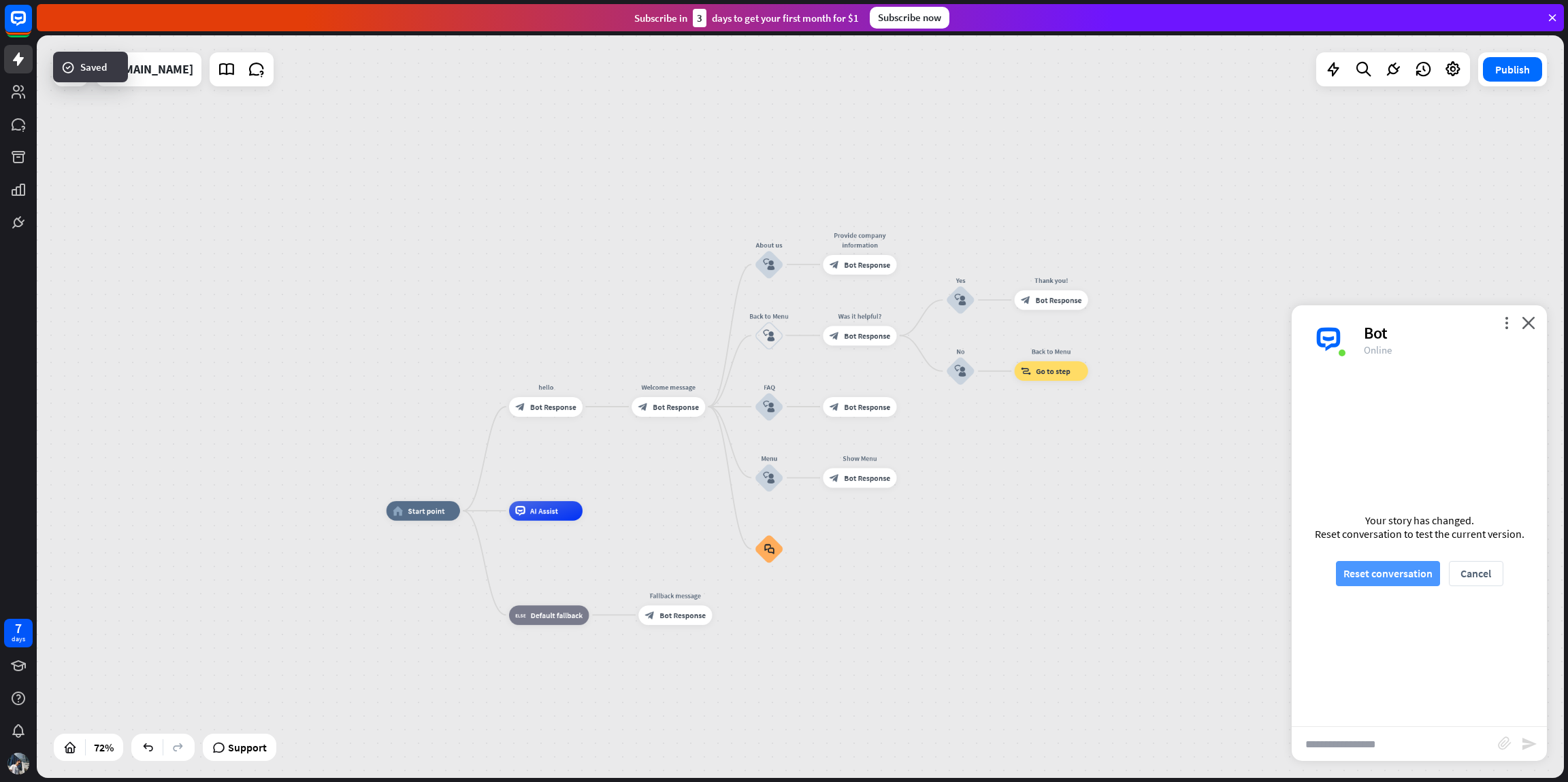
click at [1386, 578] on button "Reset conversation" at bounding box center [1388, 573] width 104 height 25
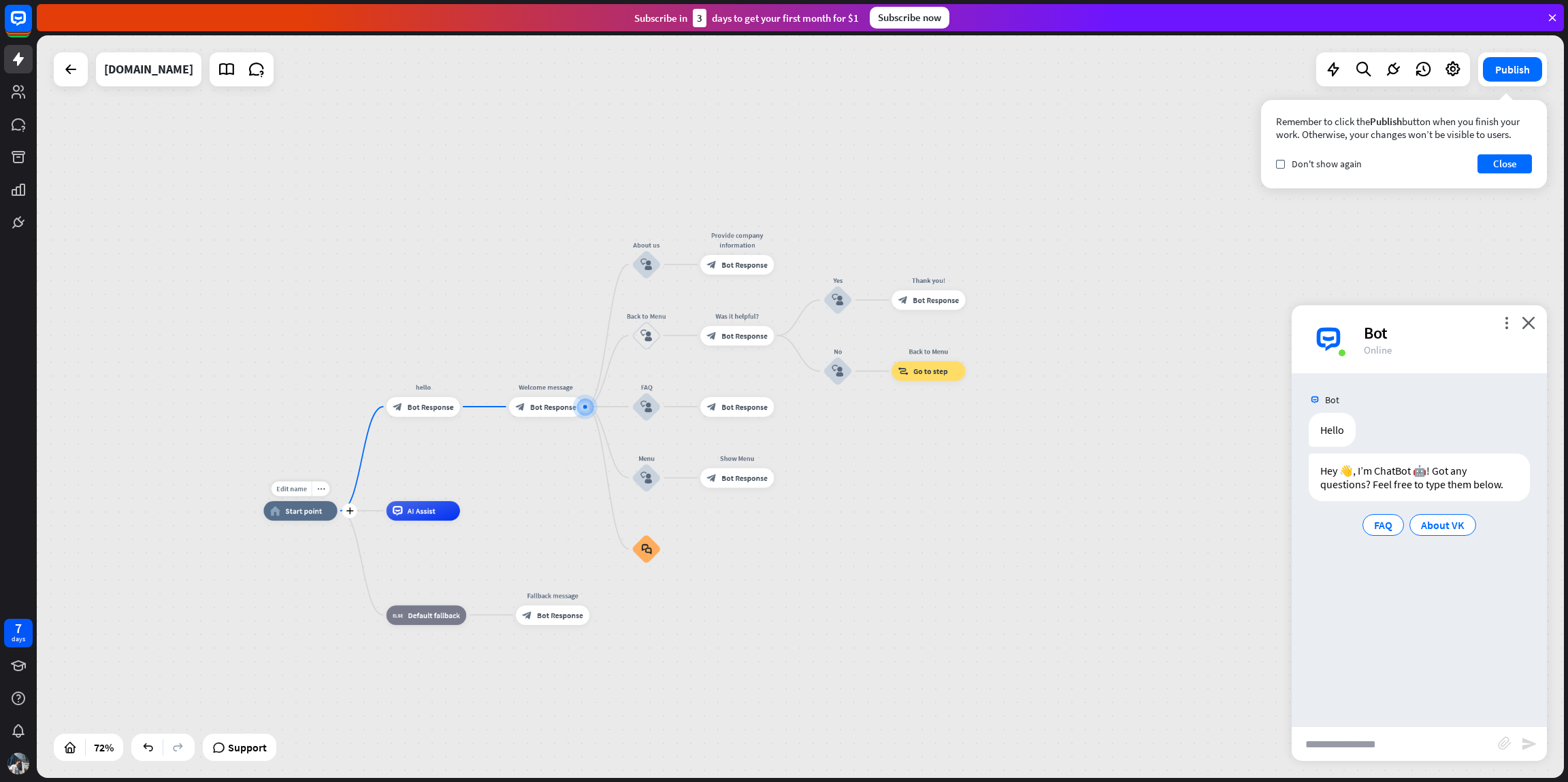
click at [337, 518] on div "Edit name more_horiz plus home_2 Start point" at bounding box center [300, 511] width 73 height 20
click at [350, 513] on icon "plus" at bounding box center [349, 511] width 8 height 7
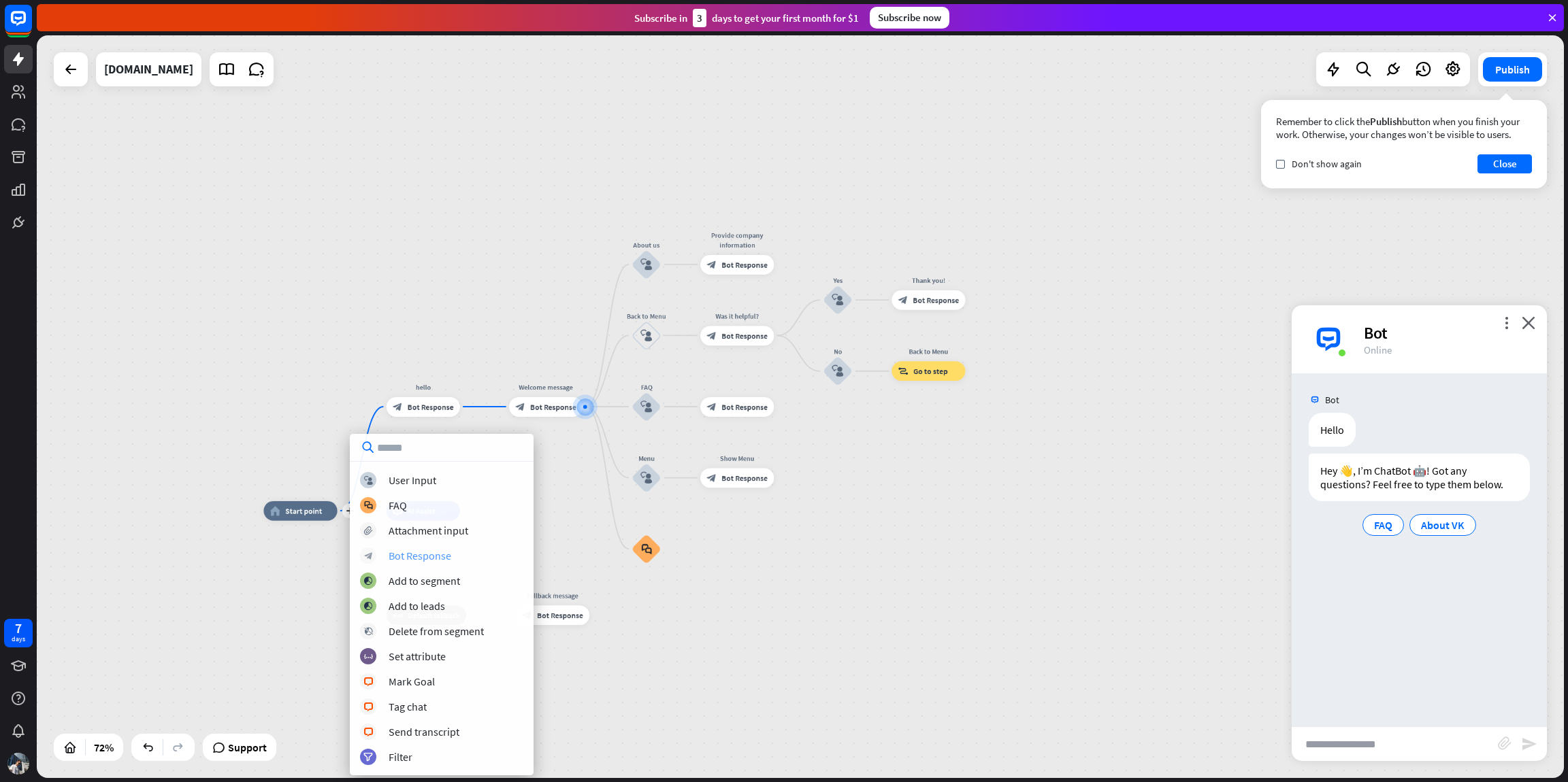
click at [409, 555] on div "Bot Response" at bounding box center [420, 556] width 63 height 14
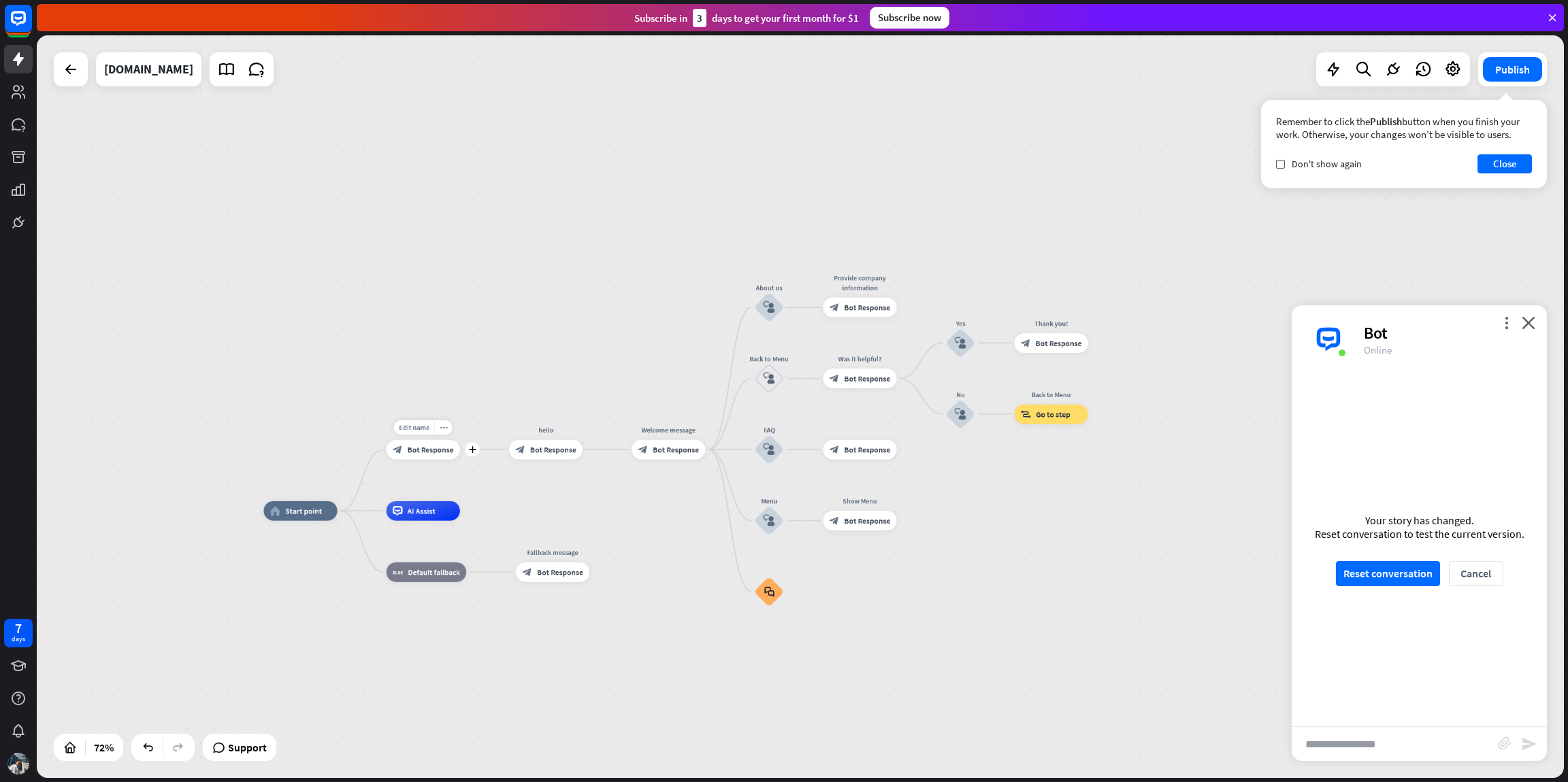
drag, startPoint x: 428, startPoint y: 456, endPoint x: 413, endPoint y: 469, distance: 19.8
click at [413, 460] on div "Edit name more_horiz plus block_bot_response Bot Response" at bounding box center [423, 450] width 73 height 20
drag, startPoint x: 424, startPoint y: 445, endPoint x: 499, endPoint y: 518, distance: 104.7
click at [499, 518] on div "home_2 Start point block_bot_response Bot Response hello block_bot_response Bot…" at bounding box center [814, 779] width 1101 height 536
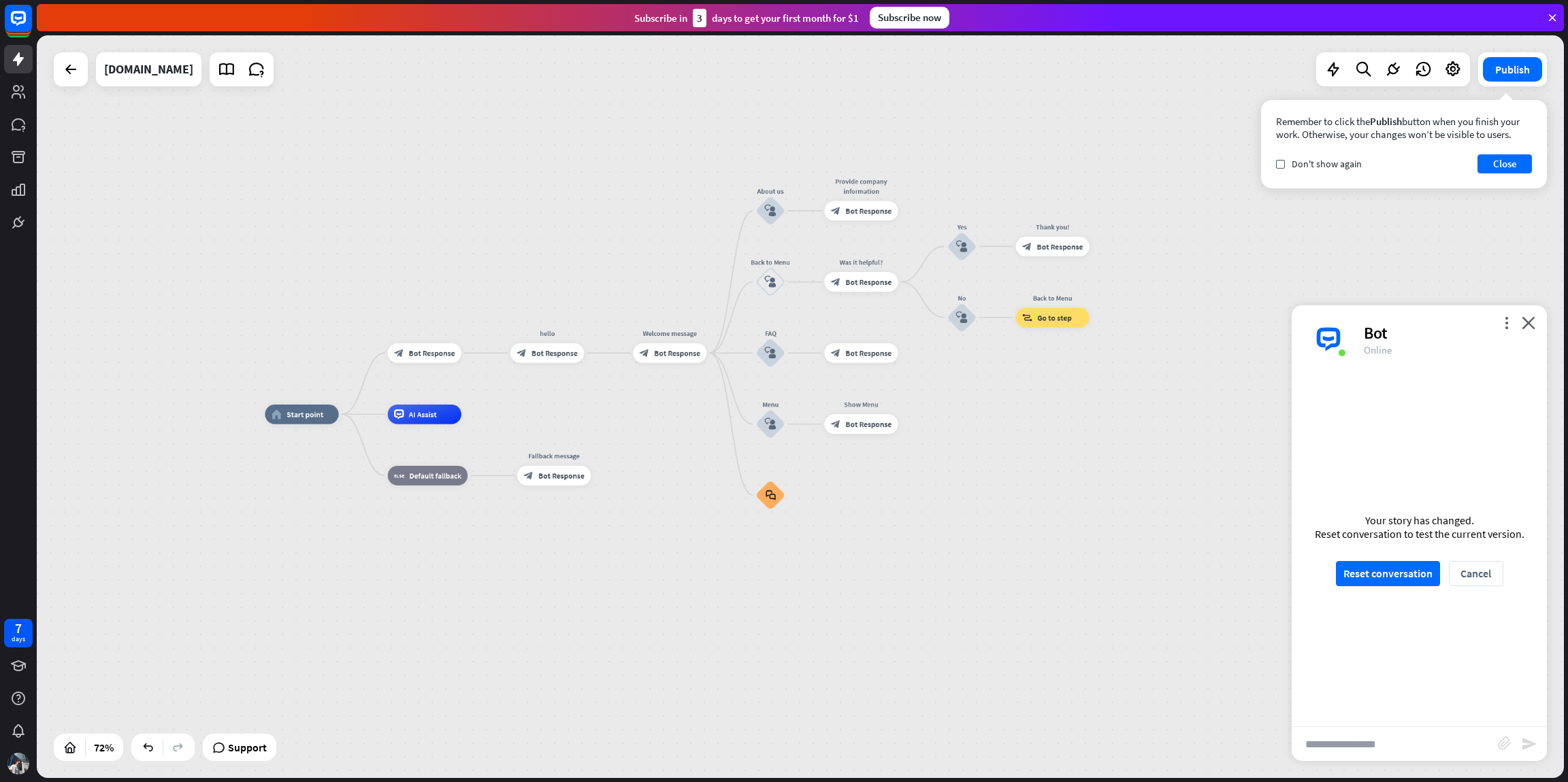
drag, startPoint x: 505, startPoint y: 394, endPoint x: 506, endPoint y: 298, distance: 96.0
click at [506, 298] on div "home_2 Start point block_bot_response Bot Response hello block_bot_response Bot…" at bounding box center [800, 407] width 1527 height 743
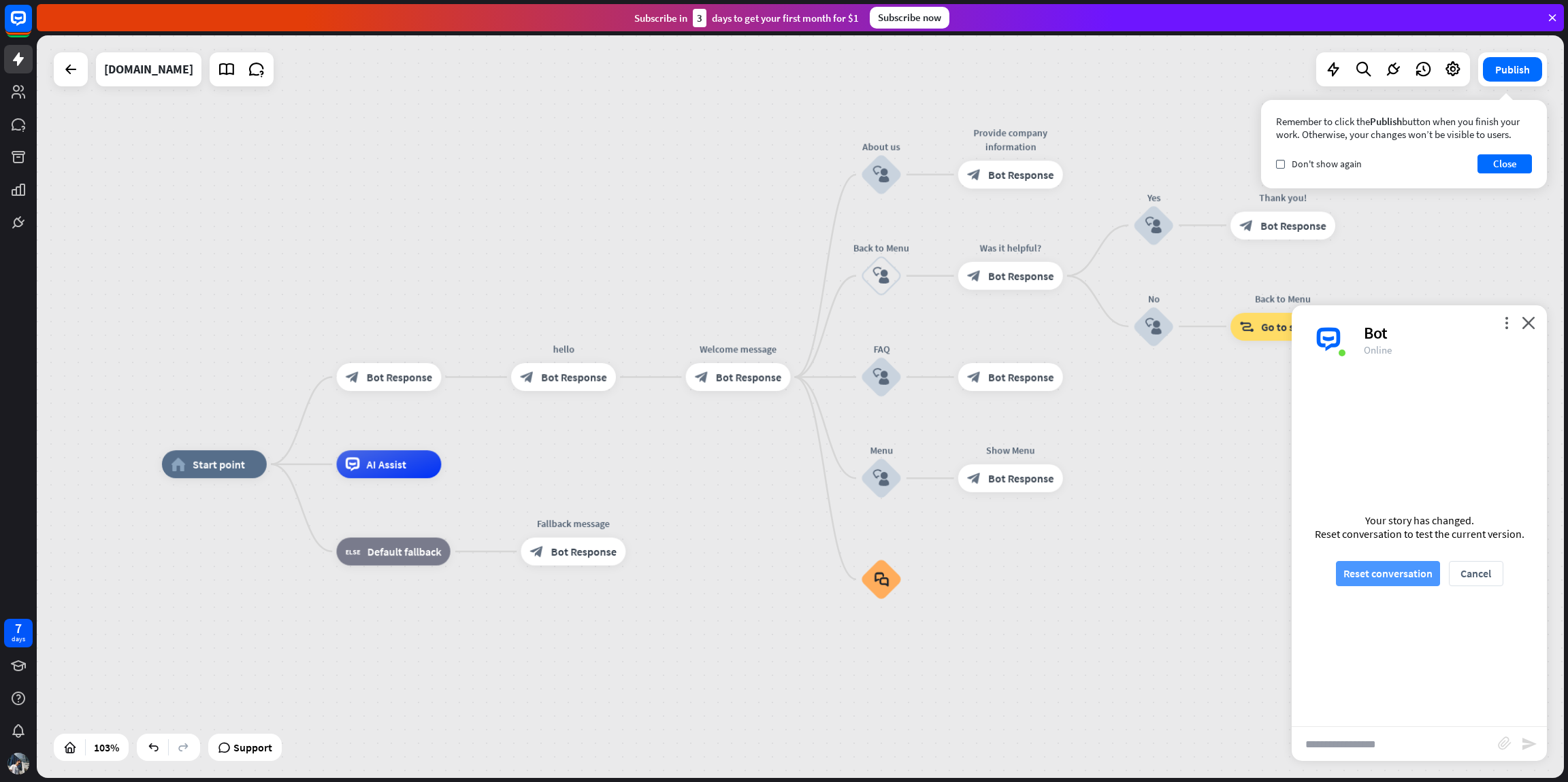
click at [1366, 571] on button "Reset conversation" at bounding box center [1388, 573] width 104 height 25
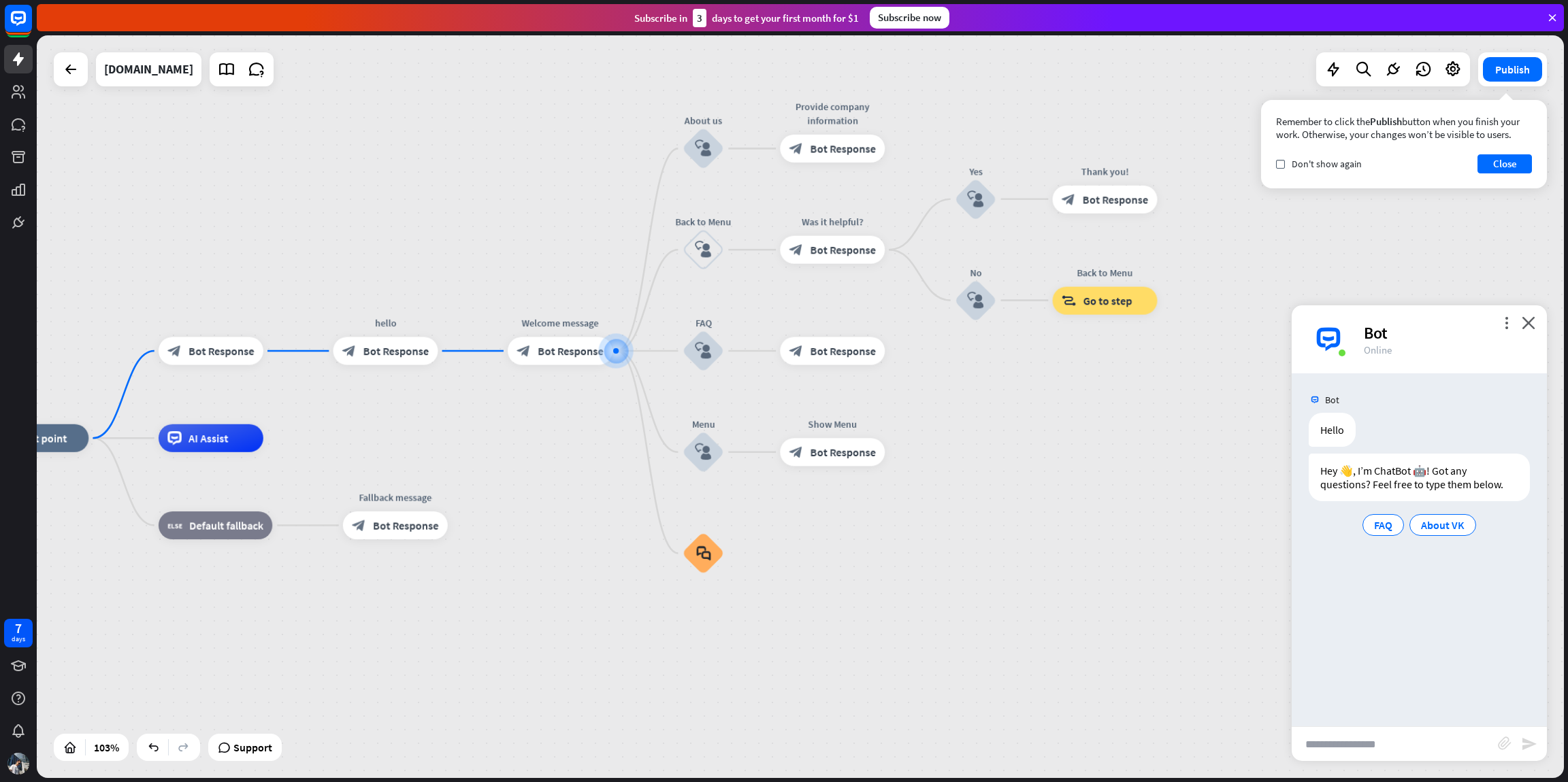
drag, startPoint x: 980, startPoint y: 558, endPoint x: 995, endPoint y: 491, distance: 68.7
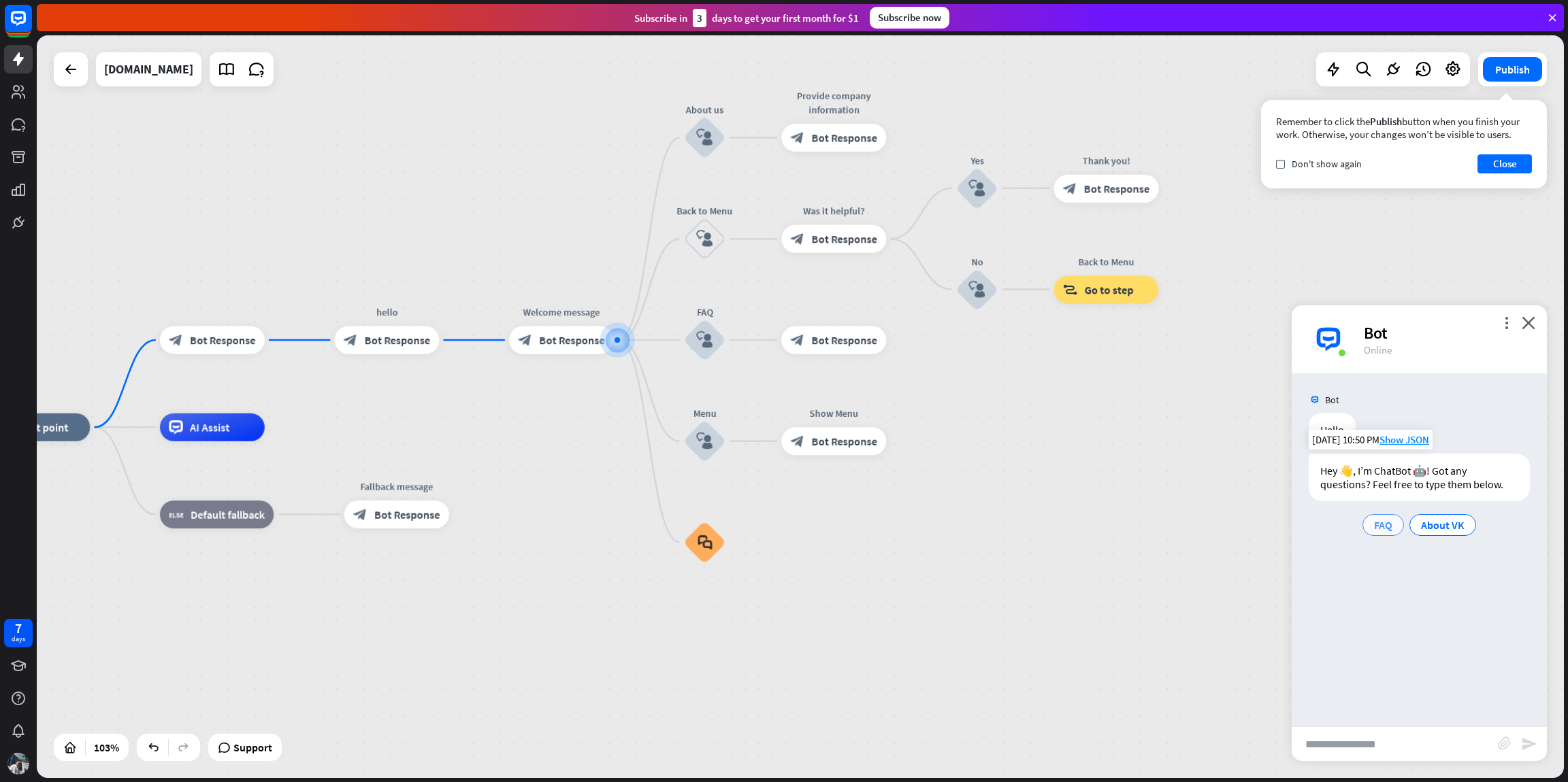
click at [1377, 525] on span "FAQ" at bounding box center [1383, 525] width 18 height 14
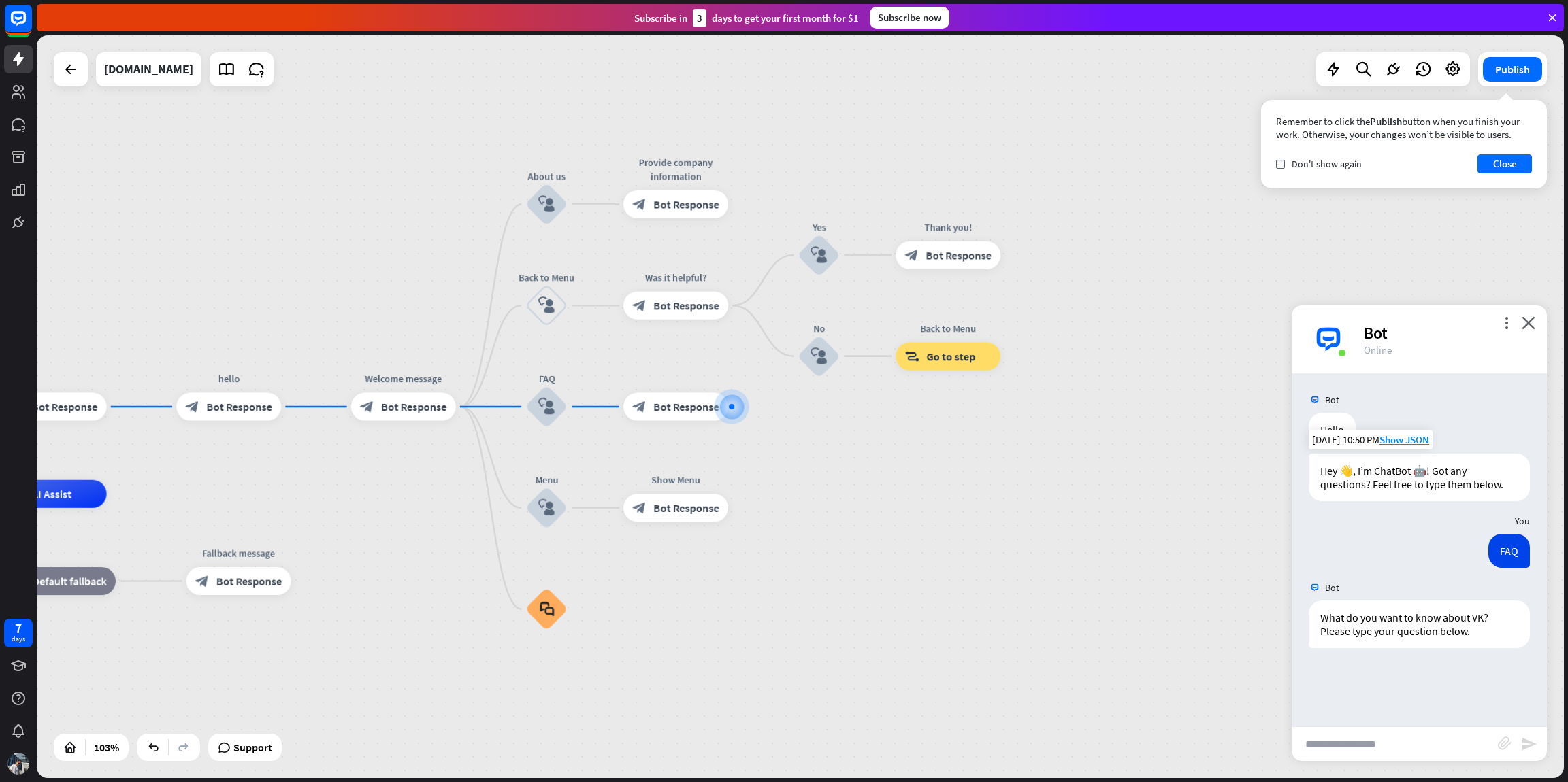
drag, startPoint x: 792, startPoint y: 558, endPoint x: 1010, endPoint y: 511, distance: 223.0
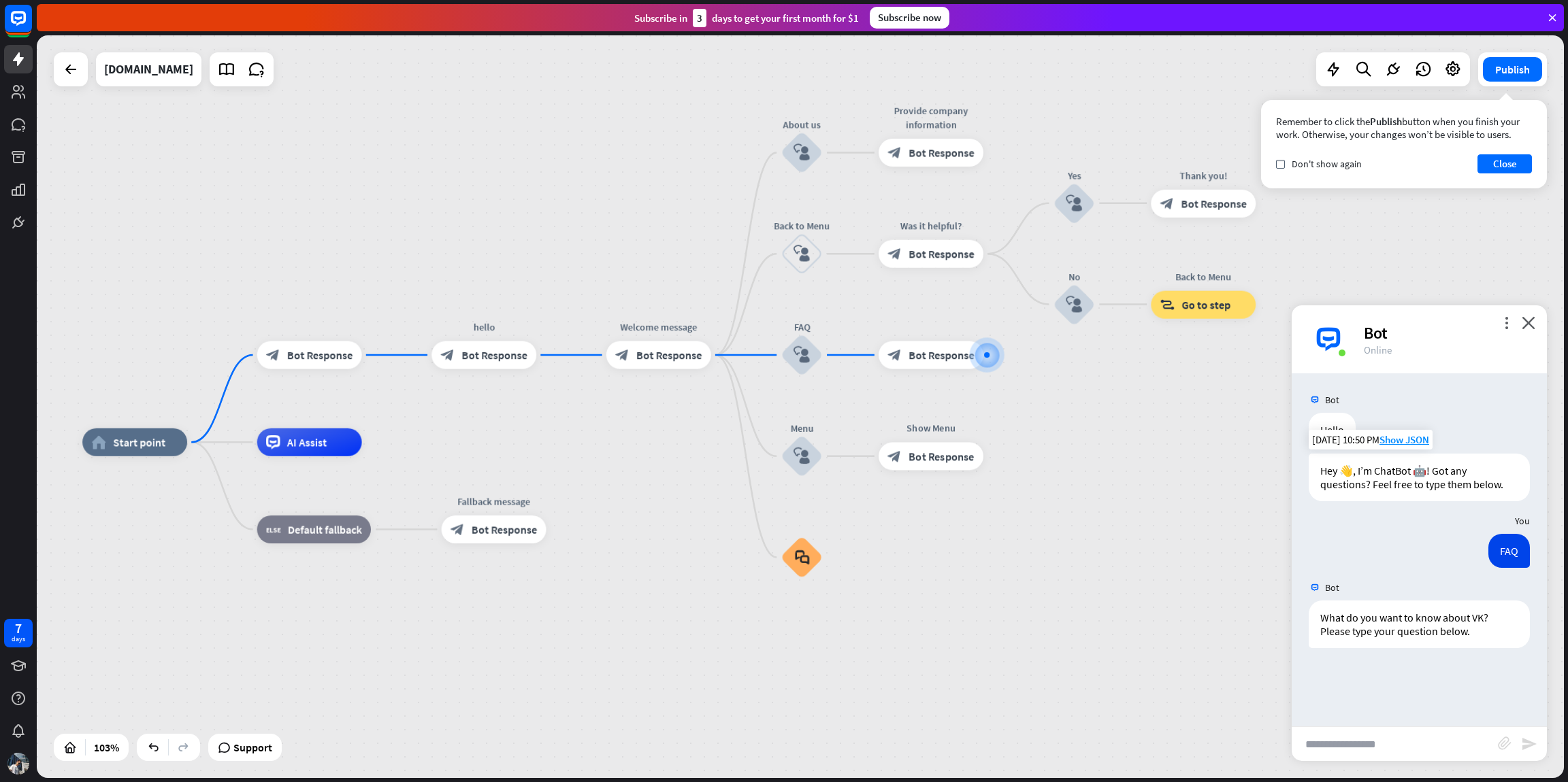
drag, startPoint x: 484, startPoint y: 454, endPoint x: 650, endPoint y: 449, distance: 166.1
click at [312, 438] on span "AI Assist" at bounding box center [306, 443] width 39 height 14
click at [1504, 326] on icon "more_vert" at bounding box center [1506, 323] width 13 height 13
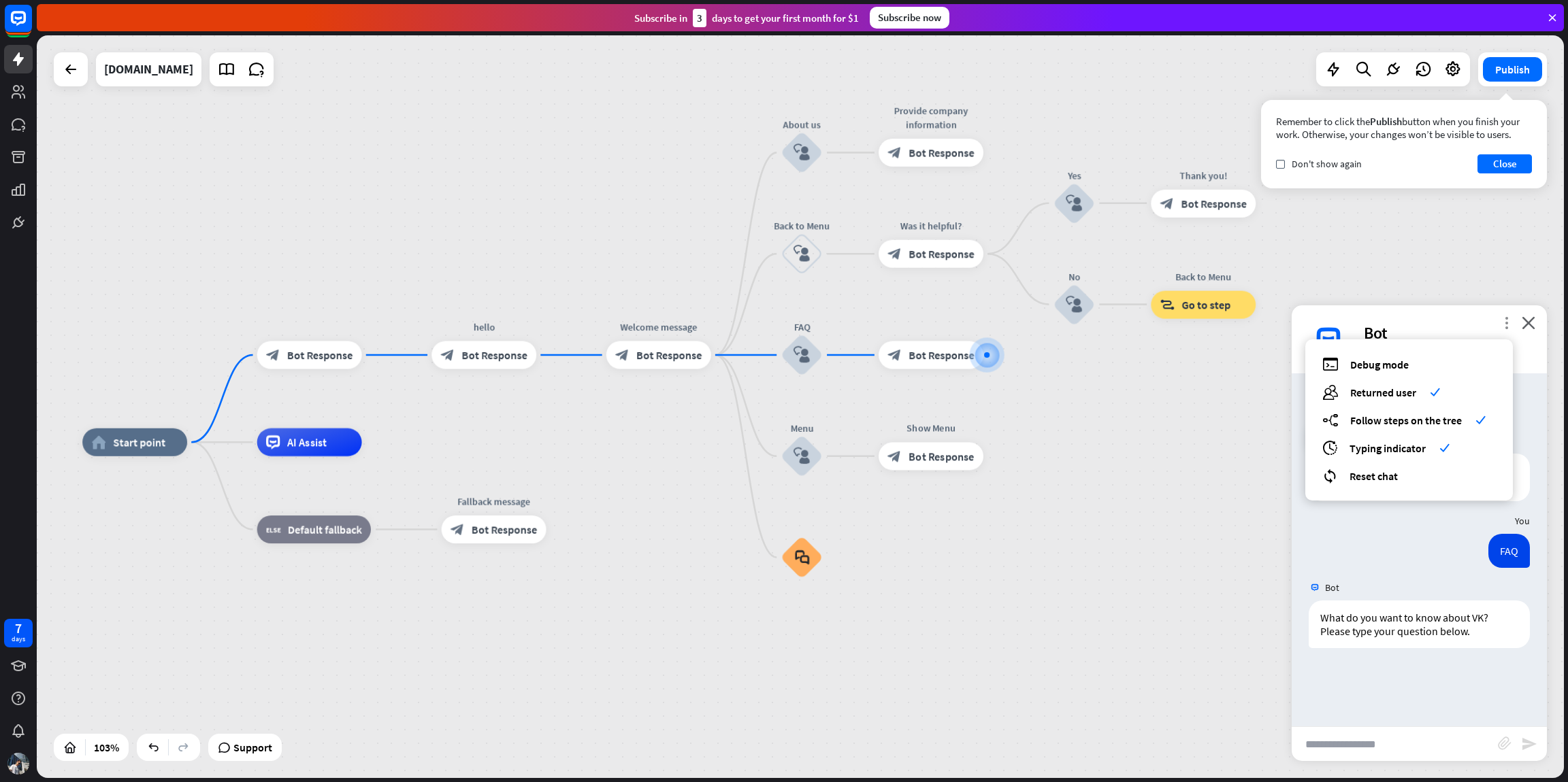
click at [1504, 326] on icon "more_vert" at bounding box center [1506, 323] width 13 height 13
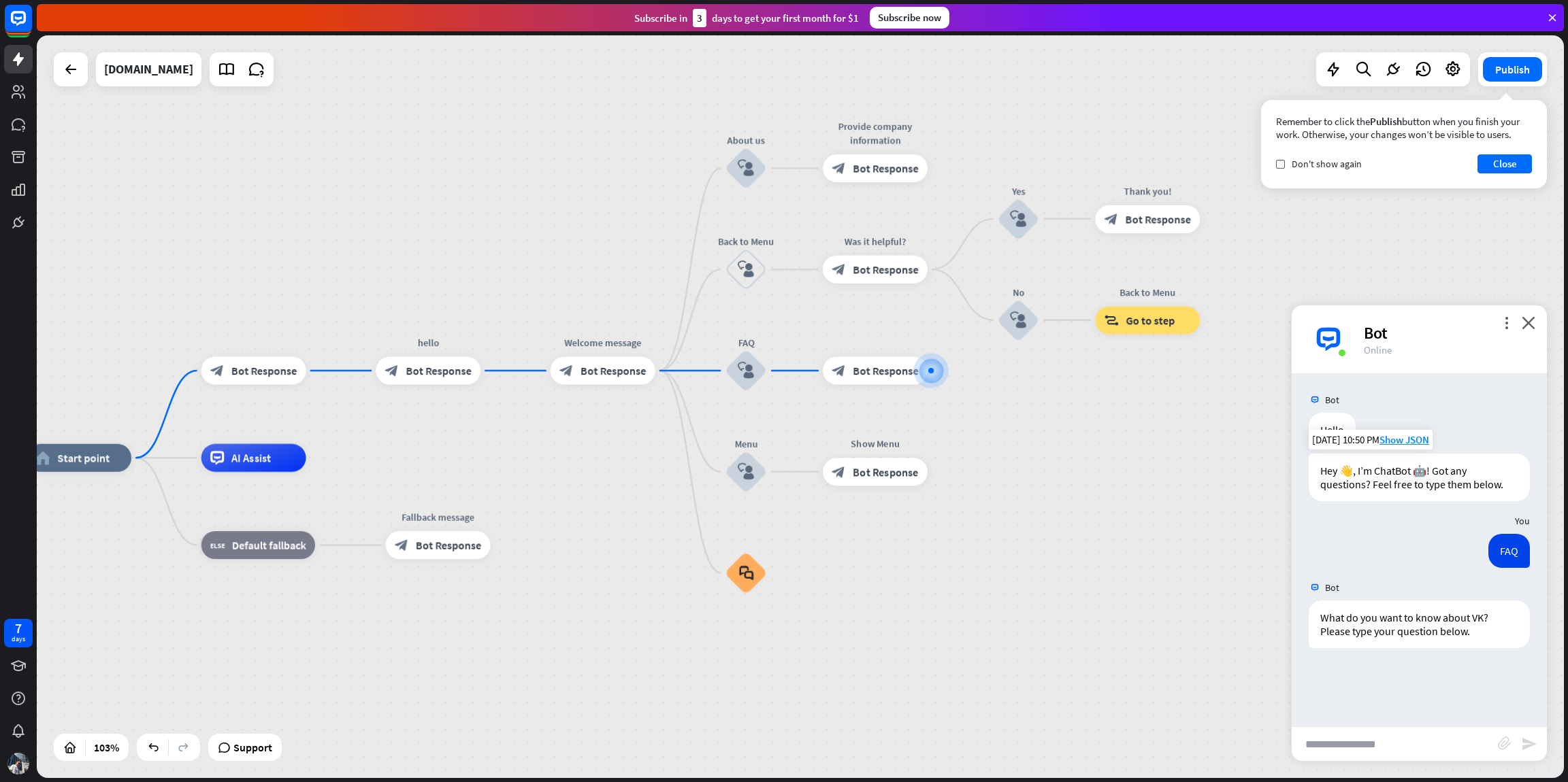
drag, startPoint x: 895, startPoint y: 559, endPoint x: 916, endPoint y: 558, distance: 21.0
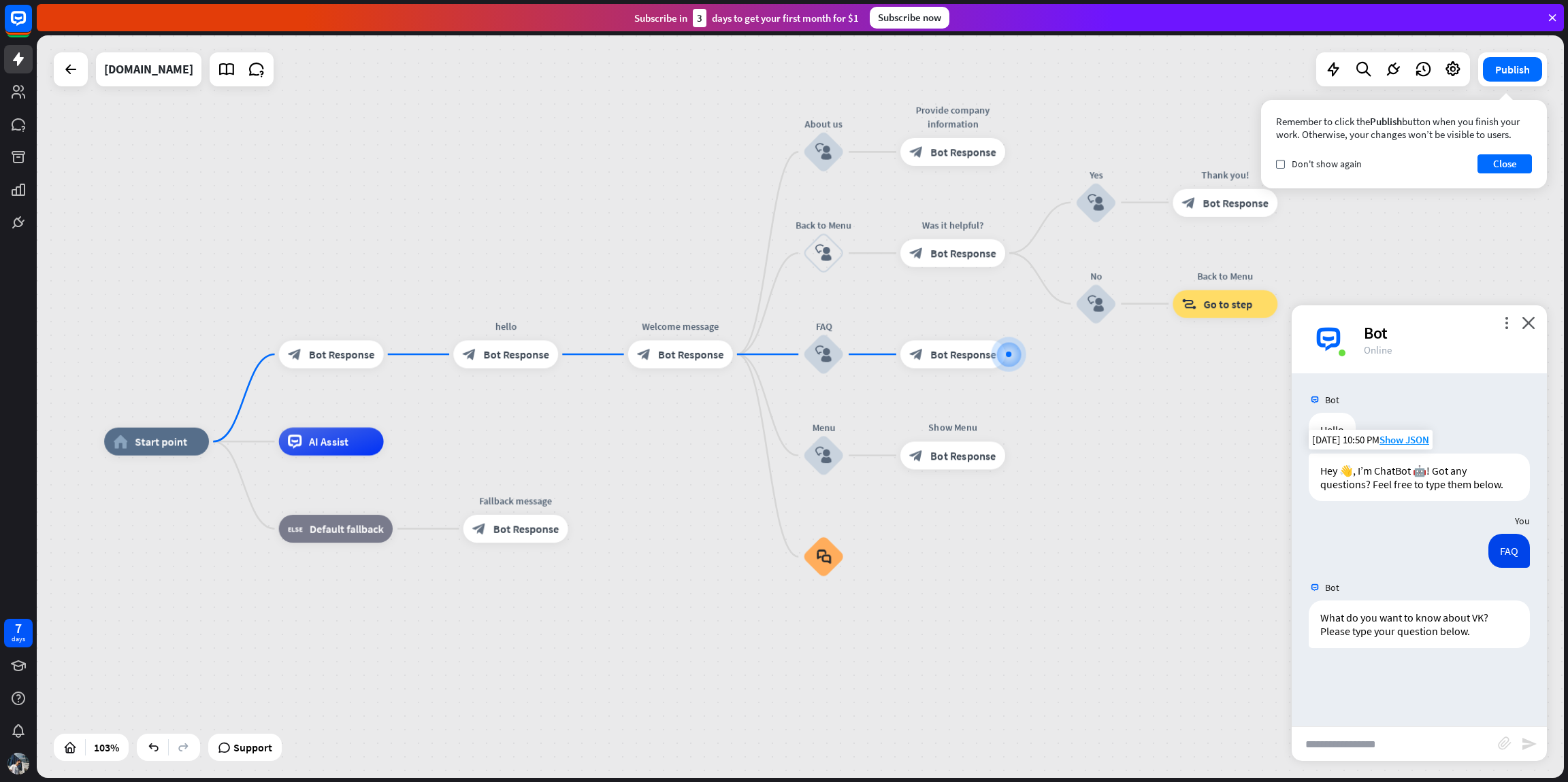
click at [1350, 741] on input "text" at bounding box center [1394, 744] width 206 height 34
type input "****"
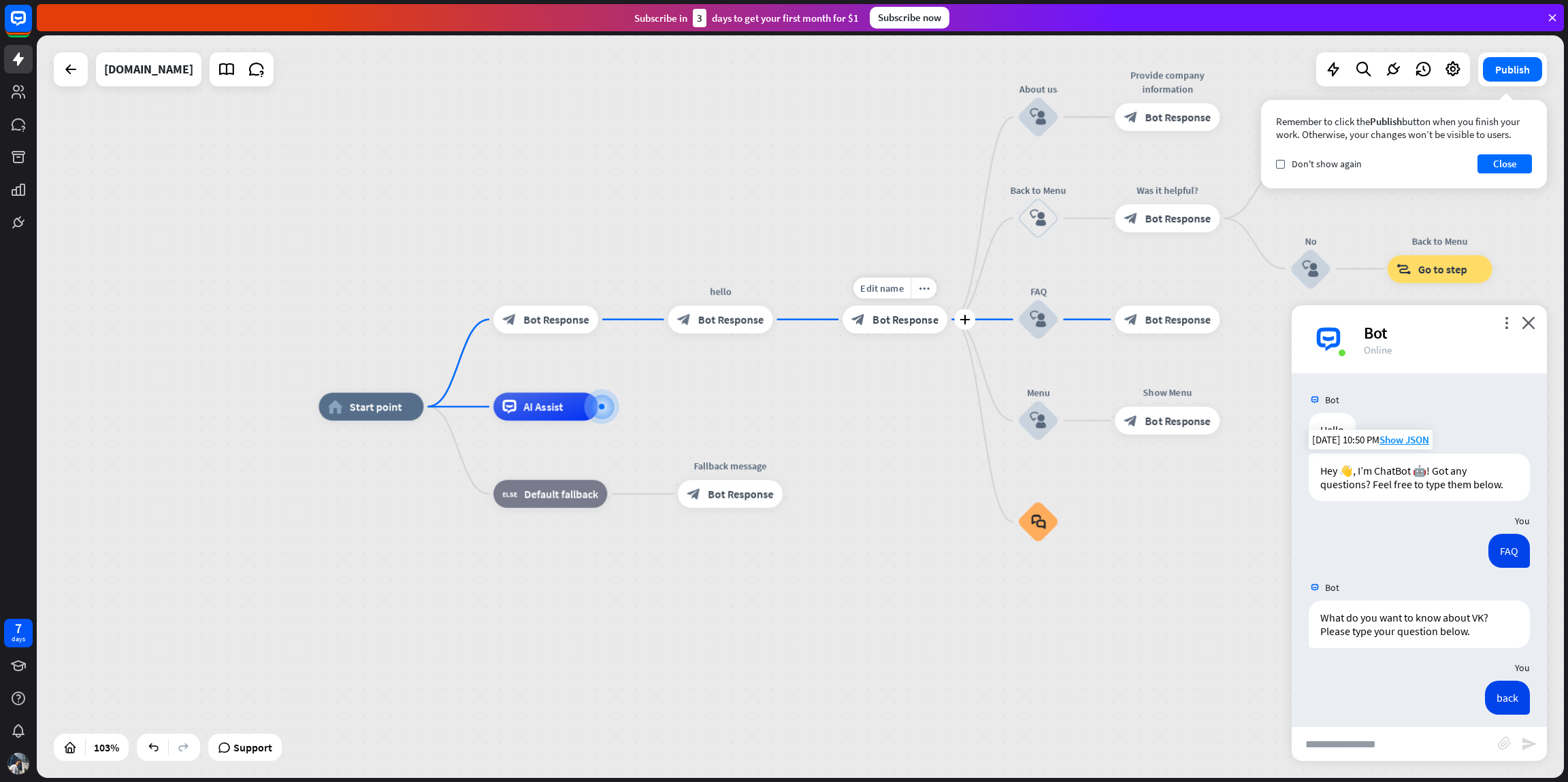
click at [891, 321] on span "Bot Response" at bounding box center [905, 319] width 65 height 14
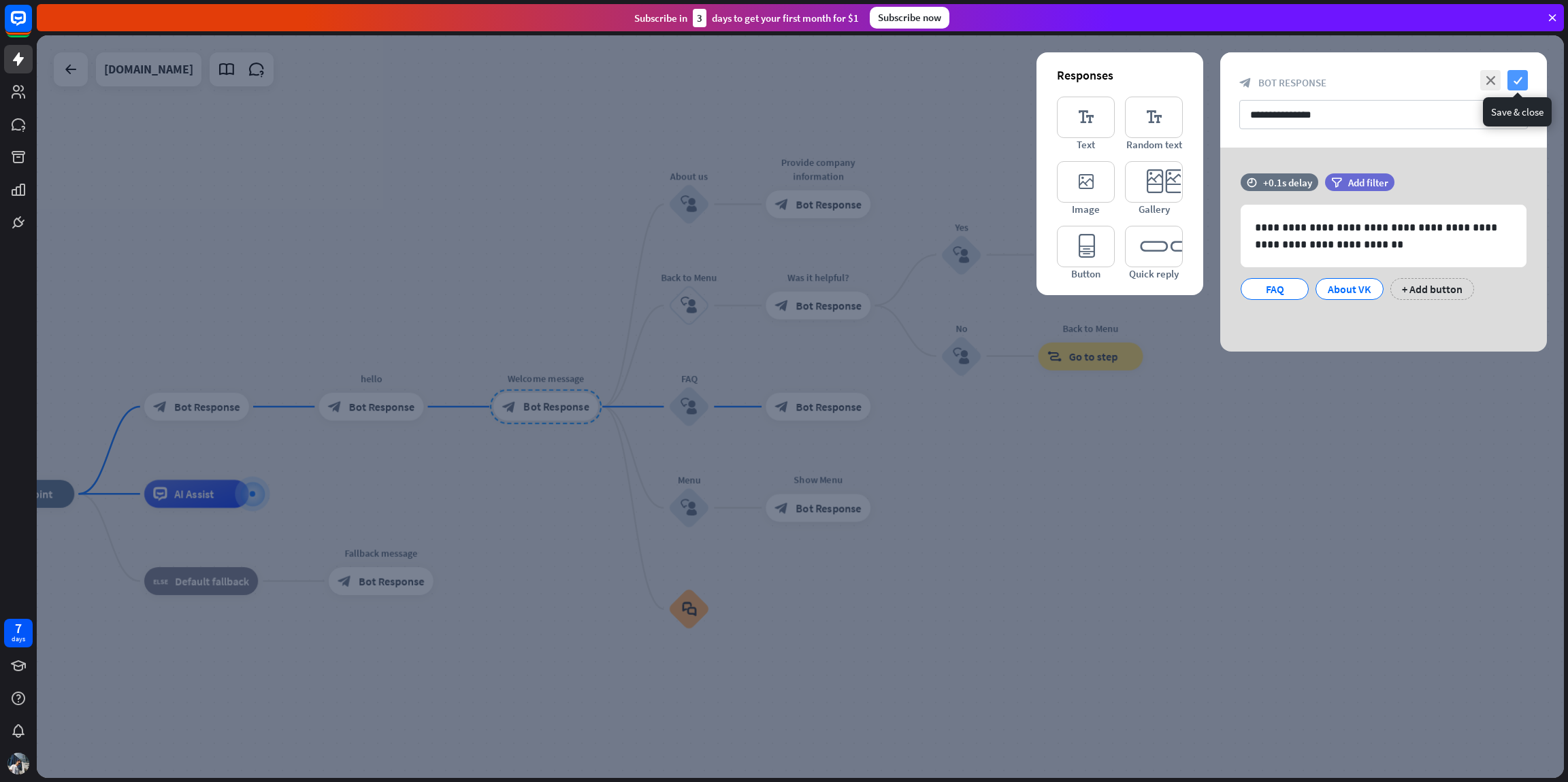
click at [1517, 79] on icon "check" at bounding box center [1517, 80] width 20 height 20
